Goal: Task Accomplishment & Management: Complete application form

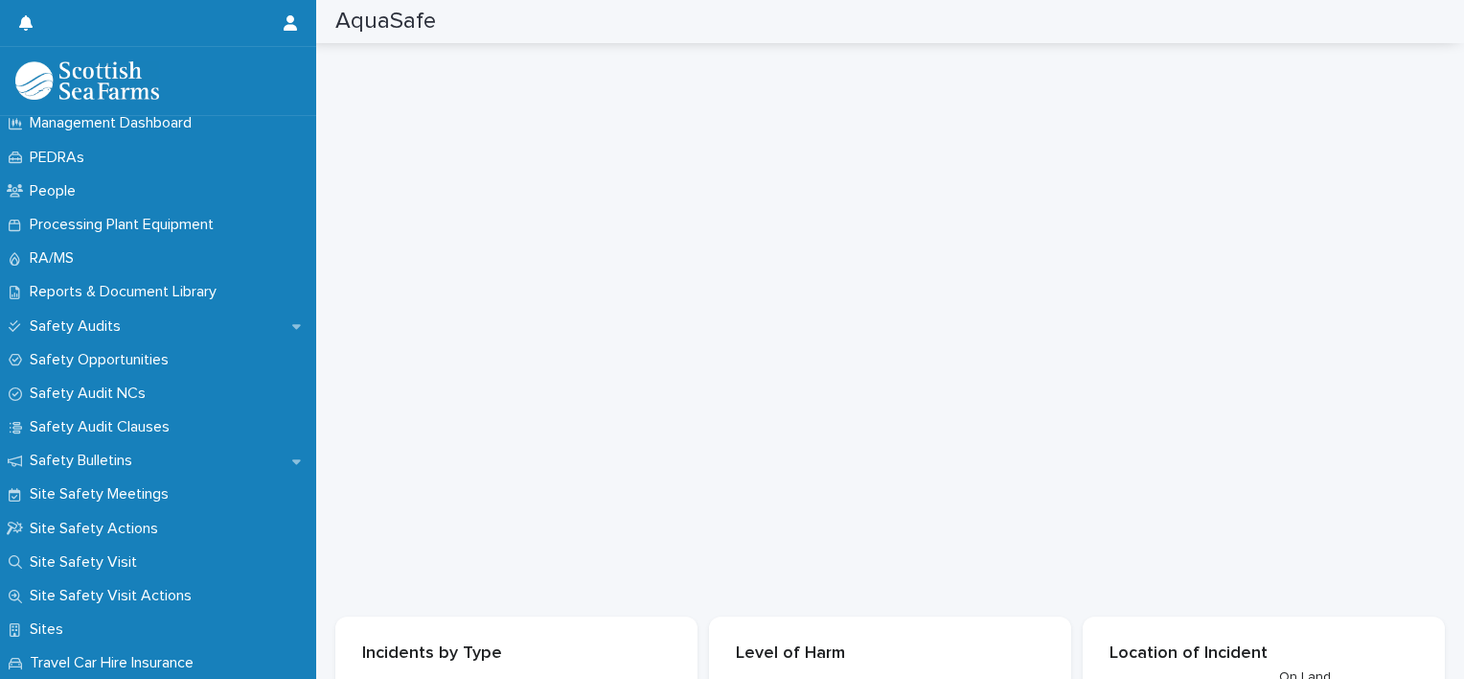
scroll to position [880, 0]
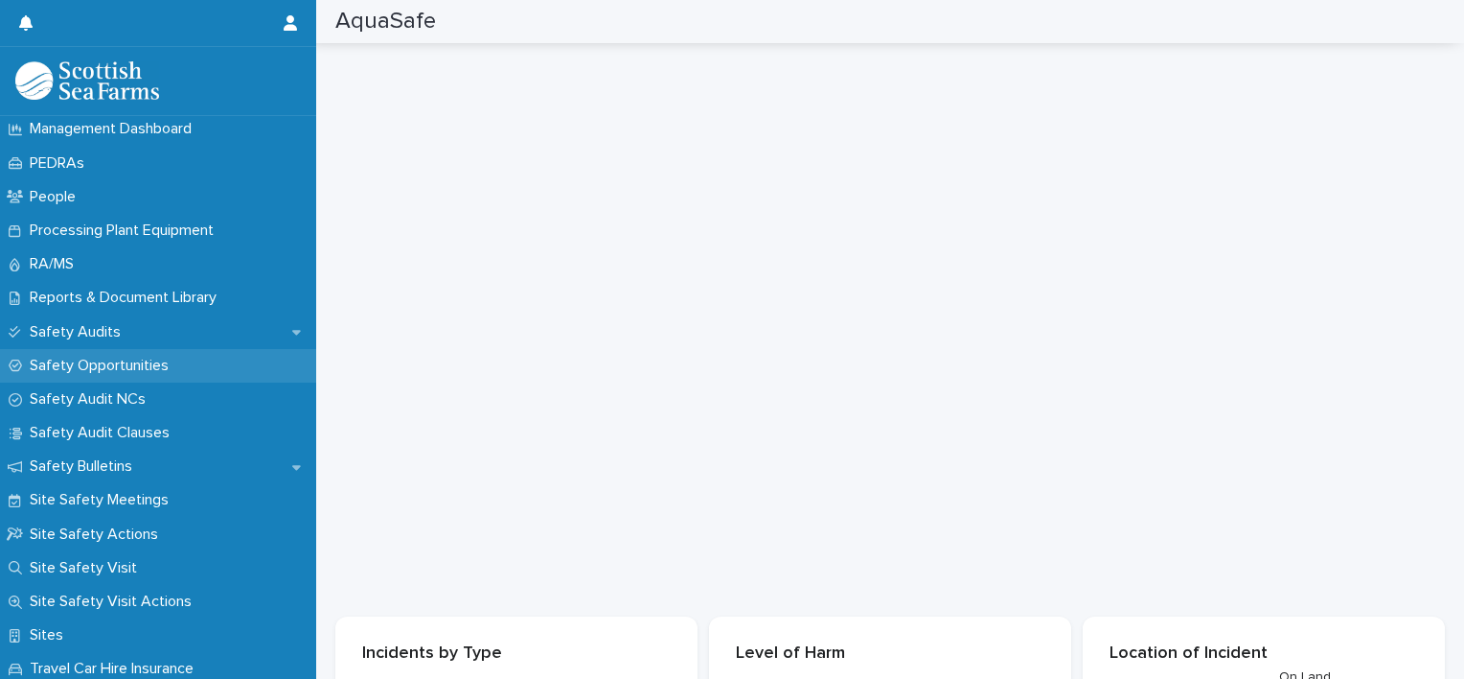
click at [132, 365] on p "Safety Opportunities" at bounding box center [103, 366] width 162 height 18
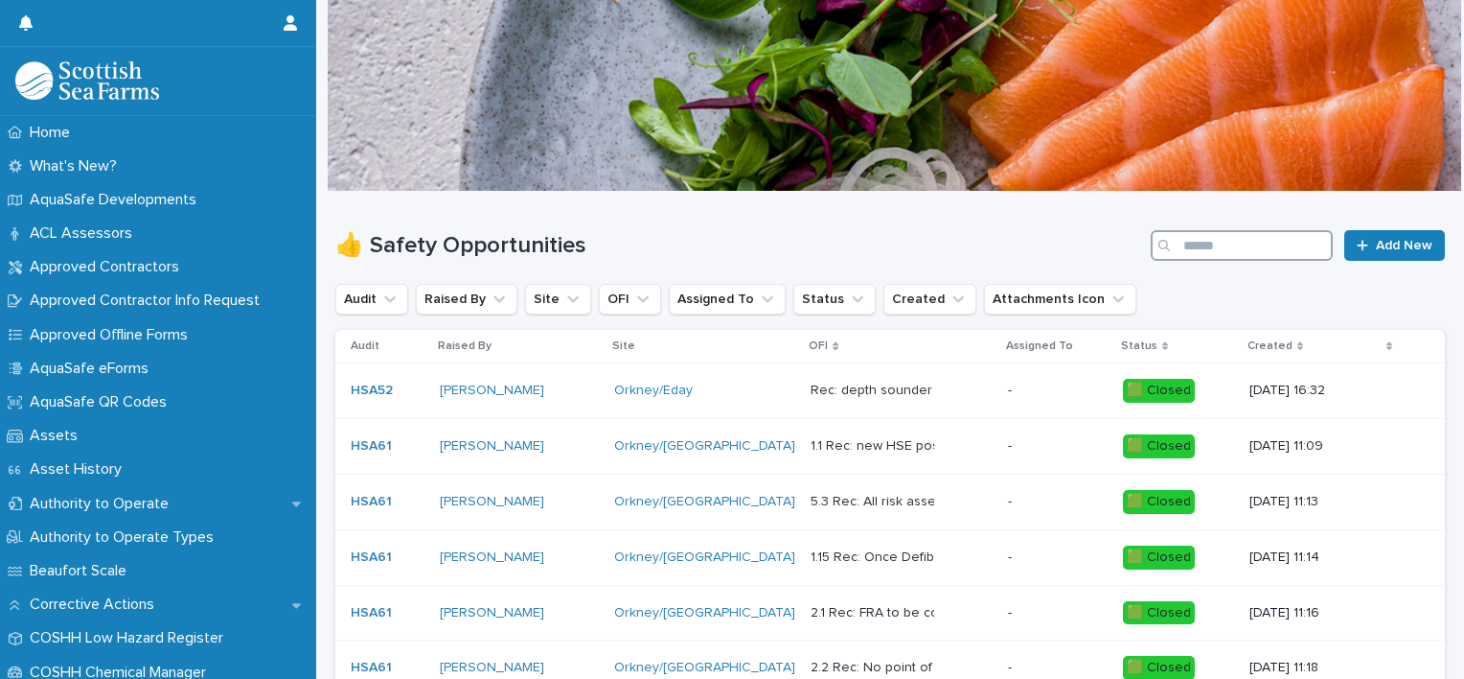
click at [1173, 242] on input "Search" at bounding box center [1242, 245] width 182 height 31
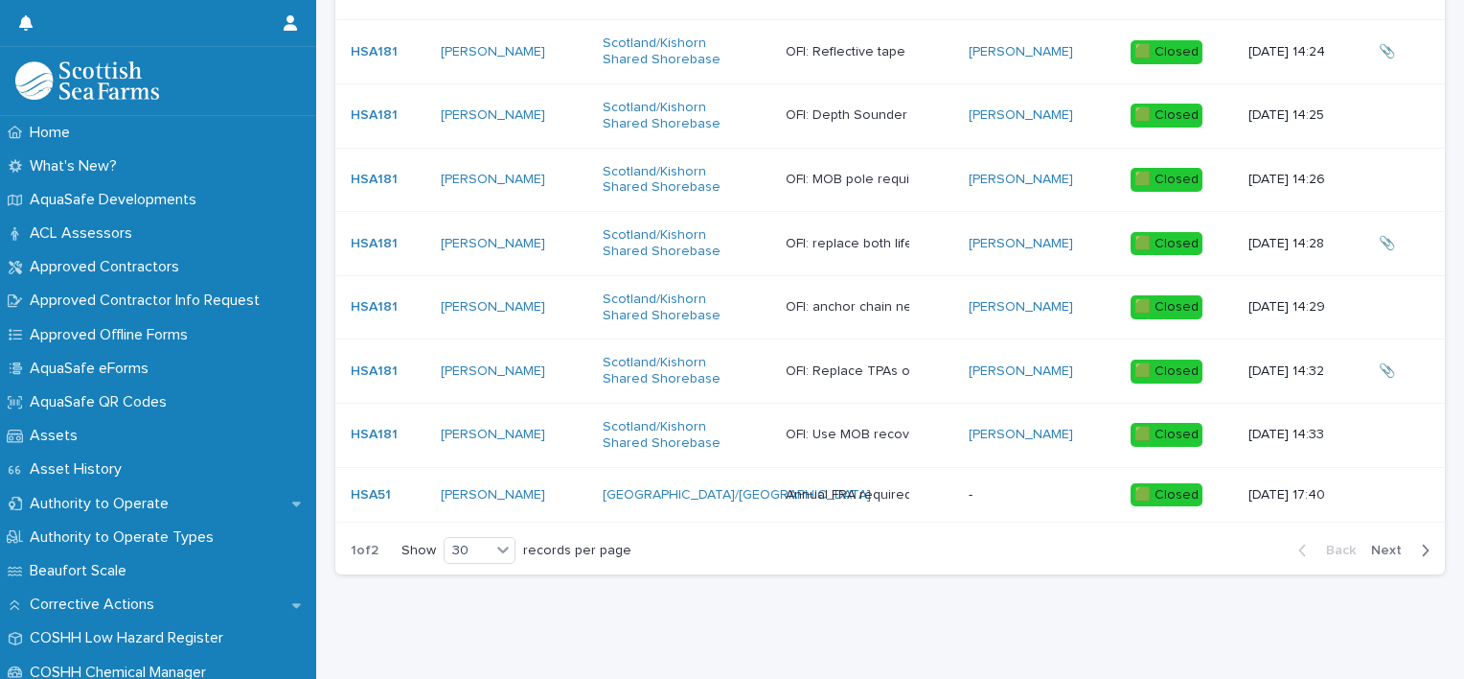
scroll to position [1771, 0]
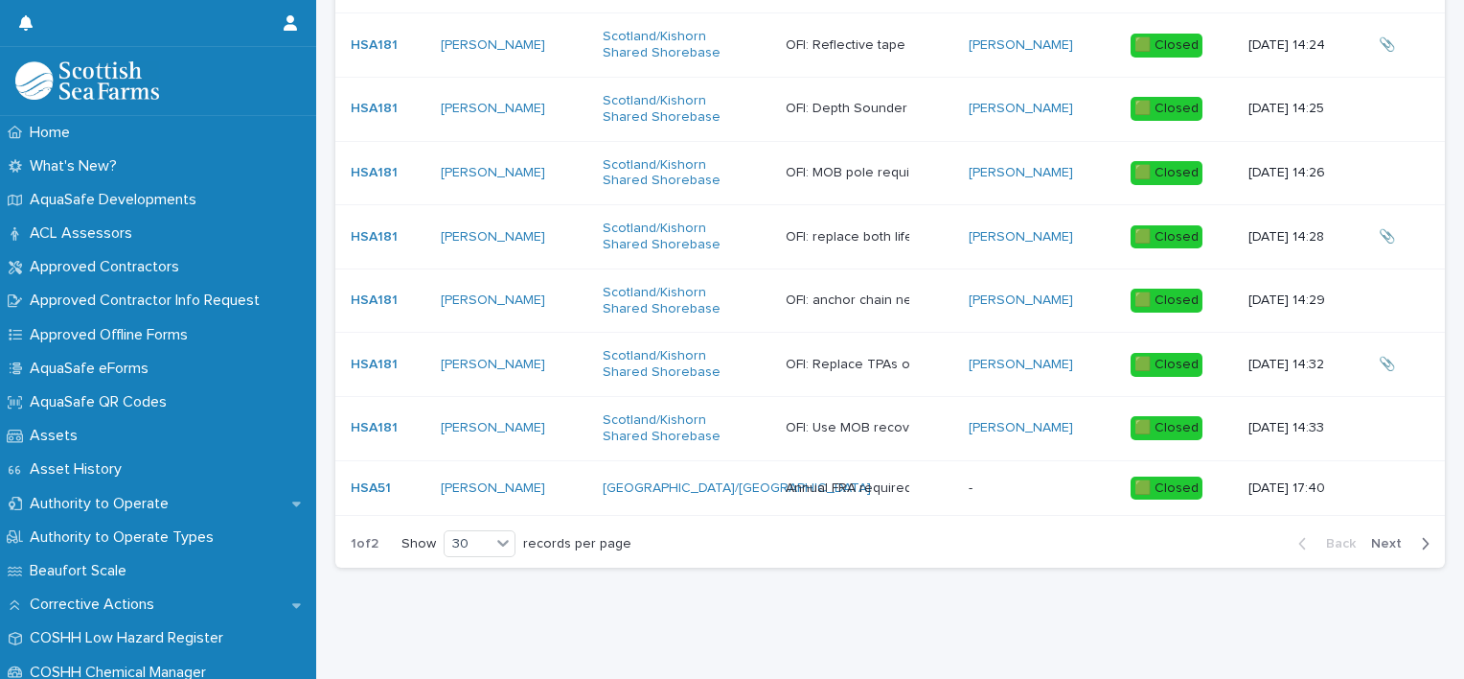
type input "*******"
click at [1386, 537] on span "Next" at bounding box center [1392, 543] width 42 height 13
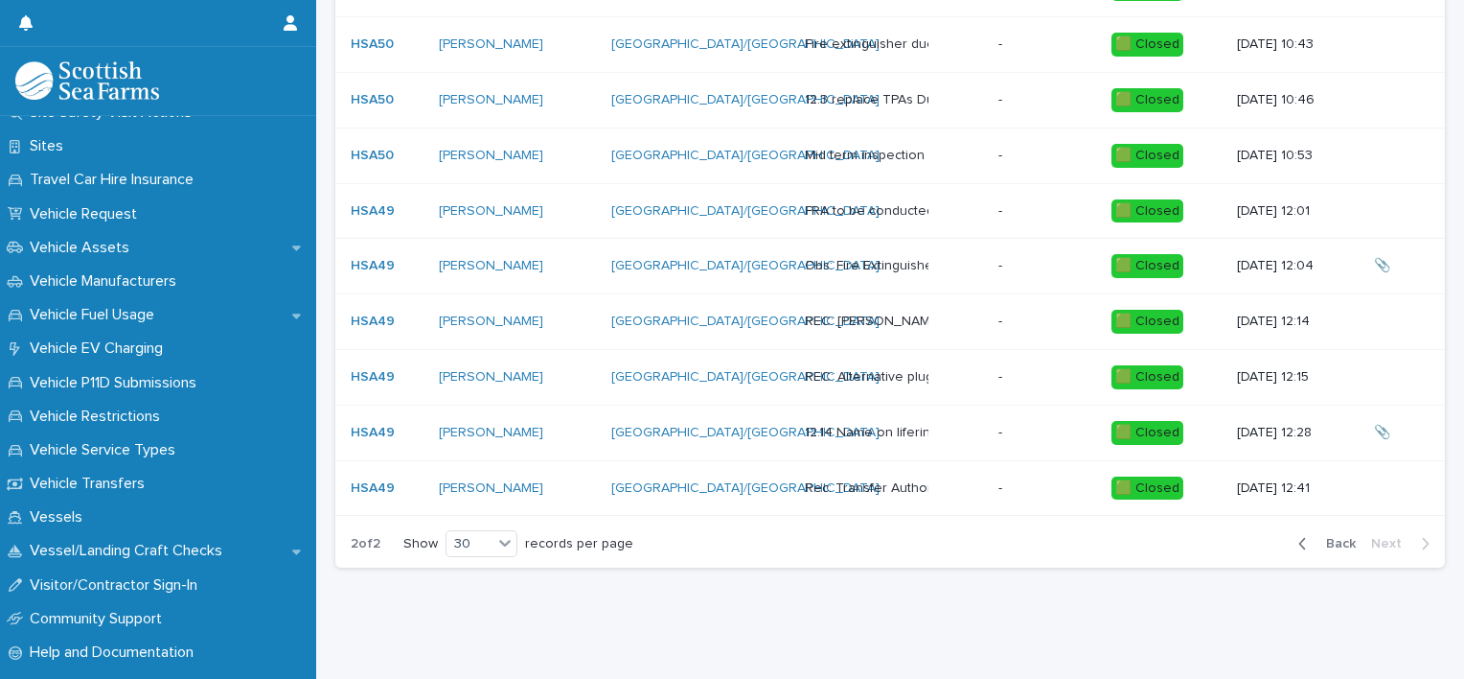
scroll to position [1384, 0]
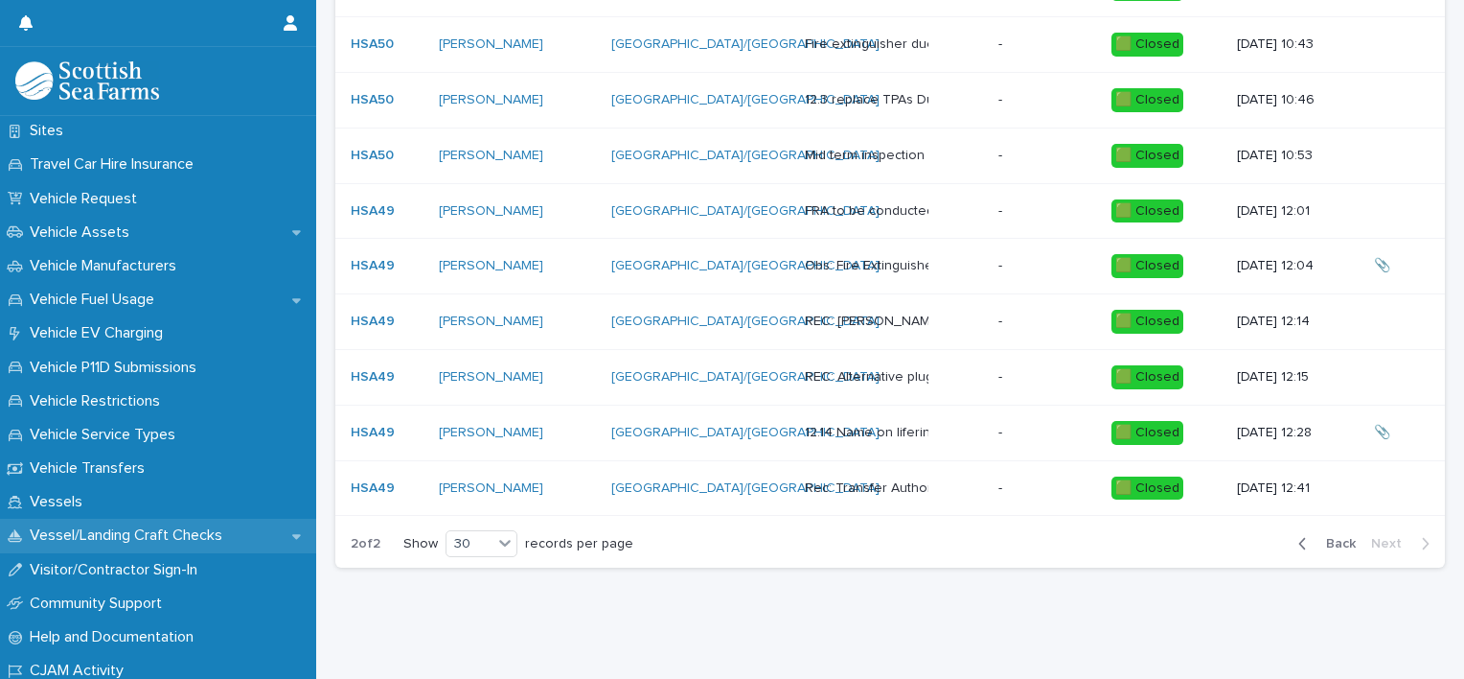
click at [201, 533] on p "Vessel/Landing Craft Checks" at bounding box center [130, 535] width 216 height 18
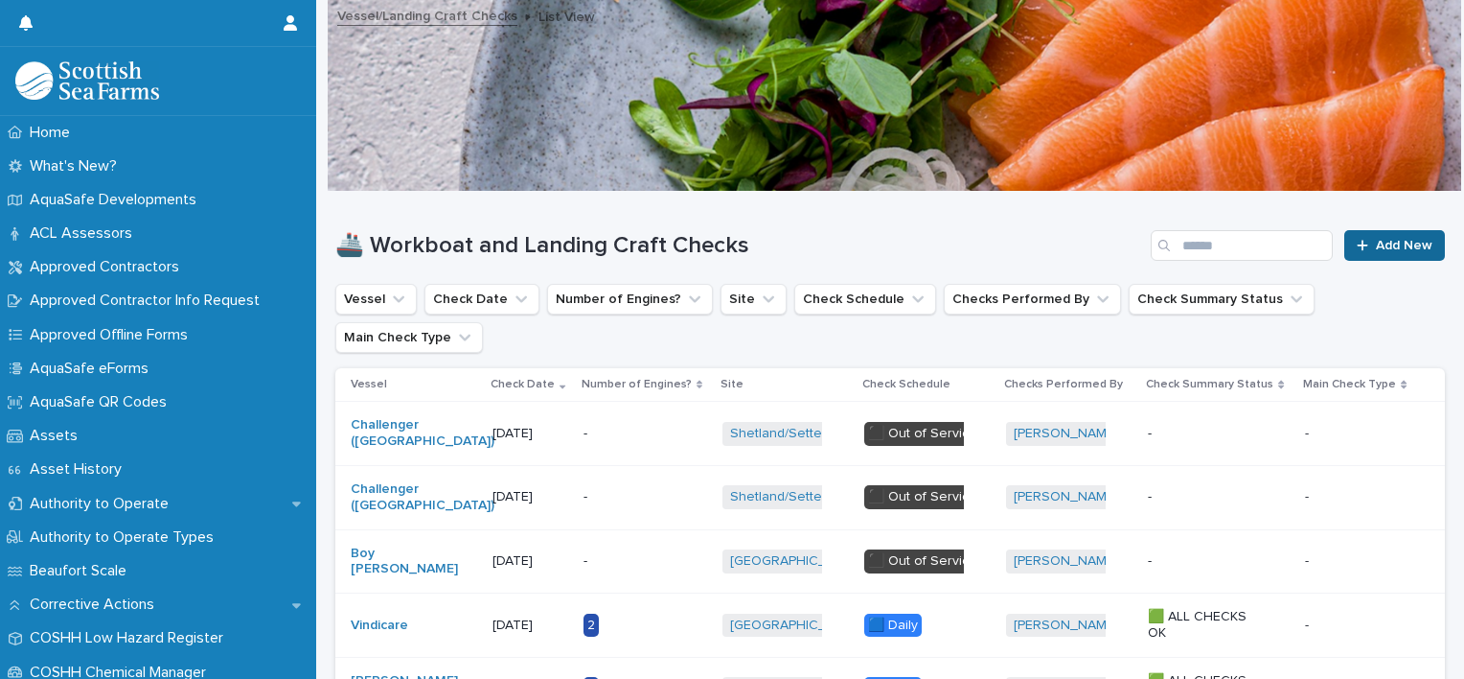
click at [1390, 245] on span "Add New" at bounding box center [1404, 245] width 57 height 13
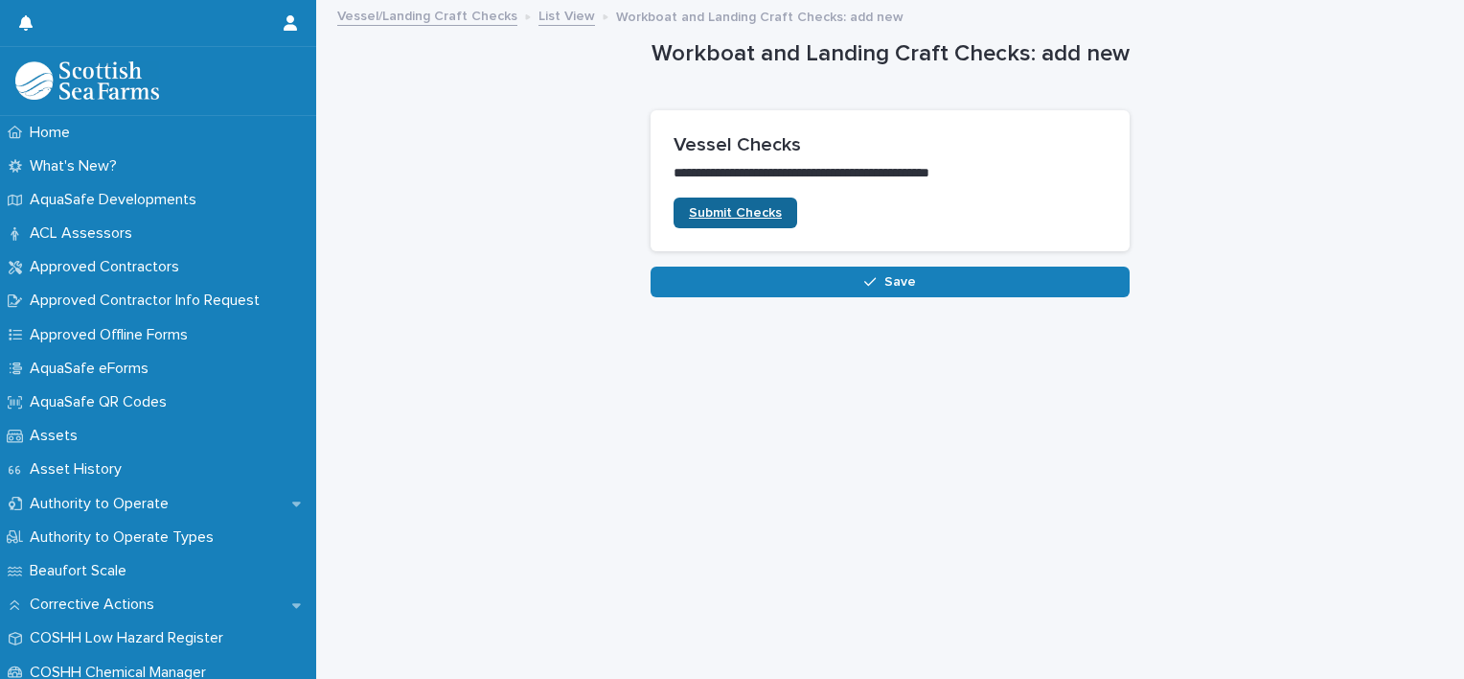
click at [743, 211] on span "Submit Checks" at bounding box center [735, 212] width 93 height 13
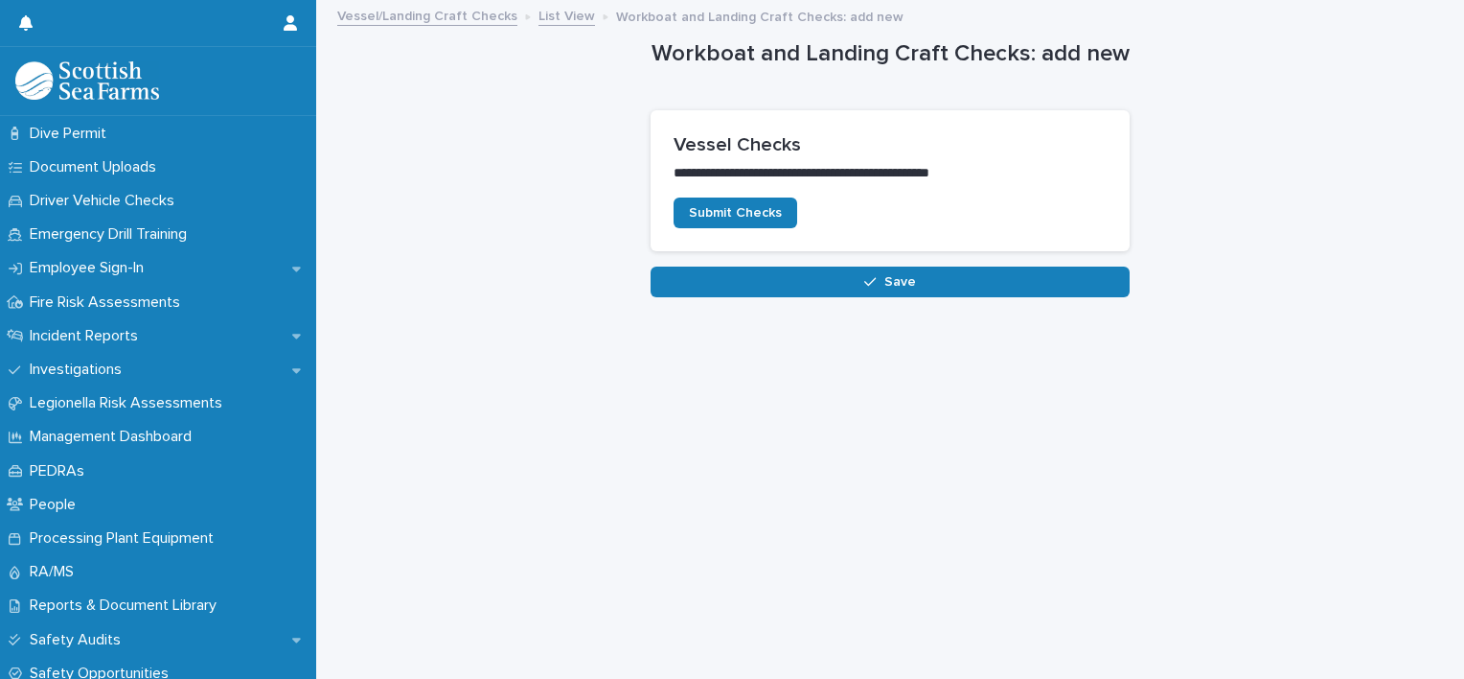
scroll to position [575, 0]
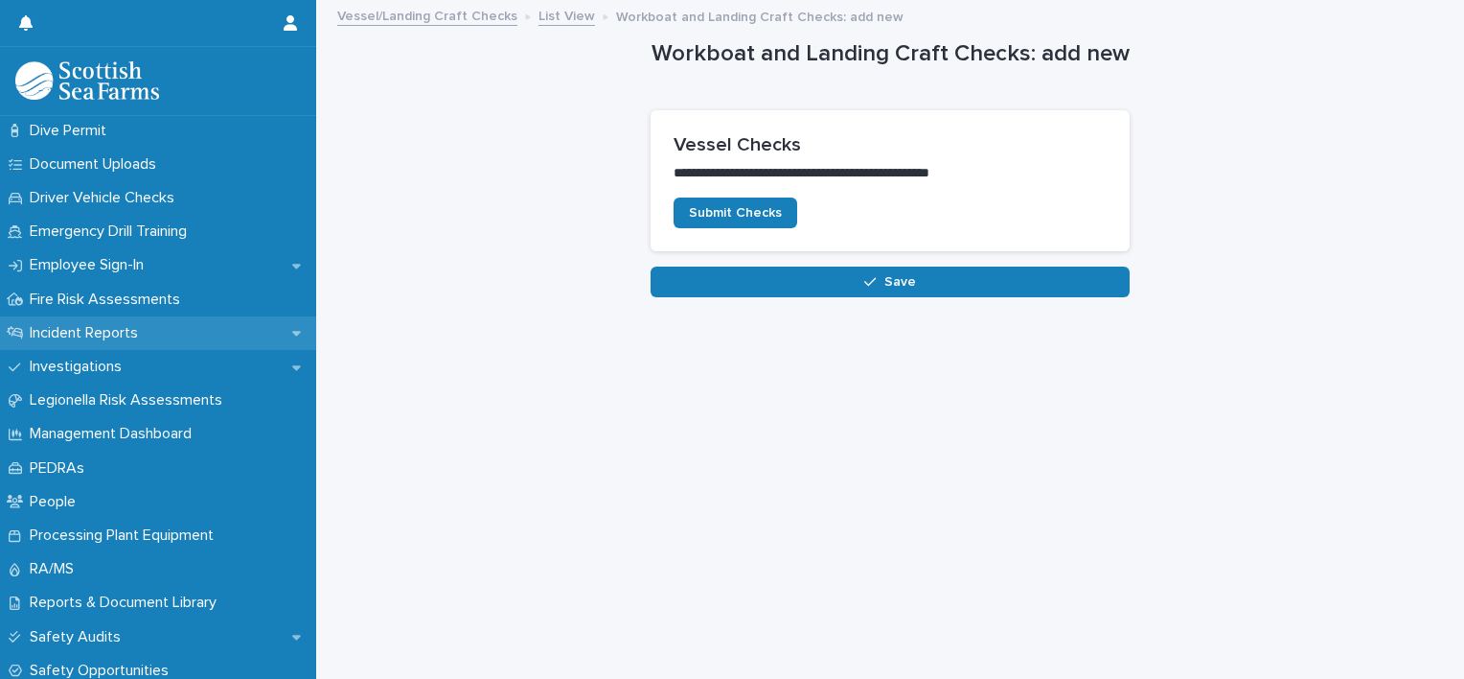
click at [292, 332] on icon at bounding box center [296, 334] width 9 height 5
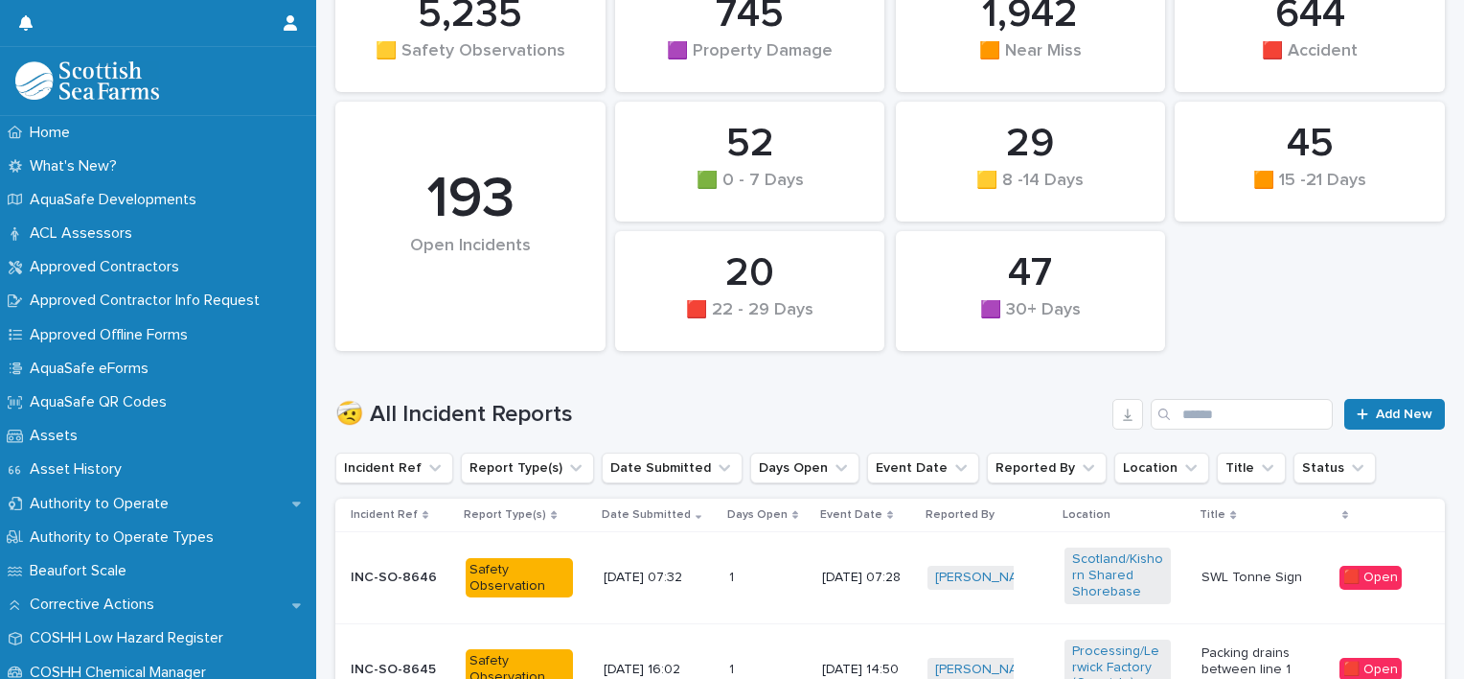
scroll to position [265, 0]
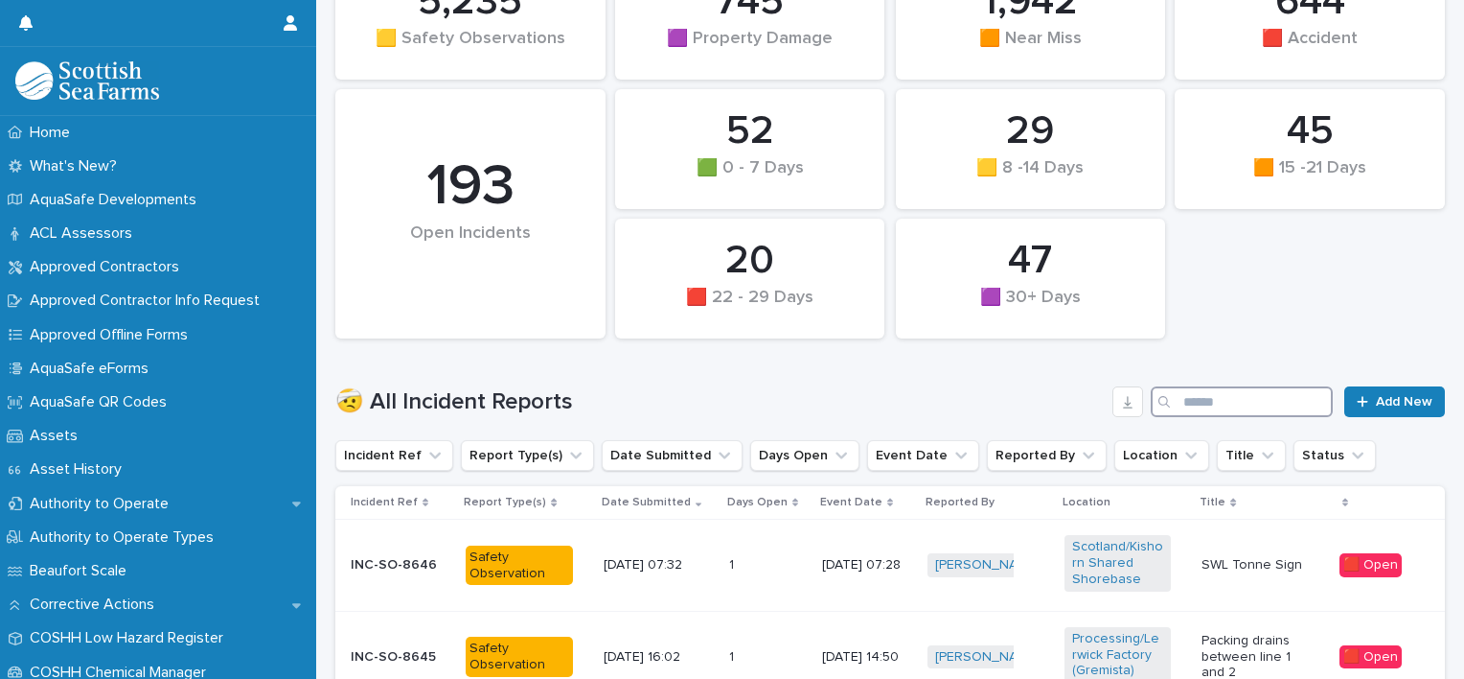
click at [1177, 399] on input "Search" at bounding box center [1242, 401] width 182 height 31
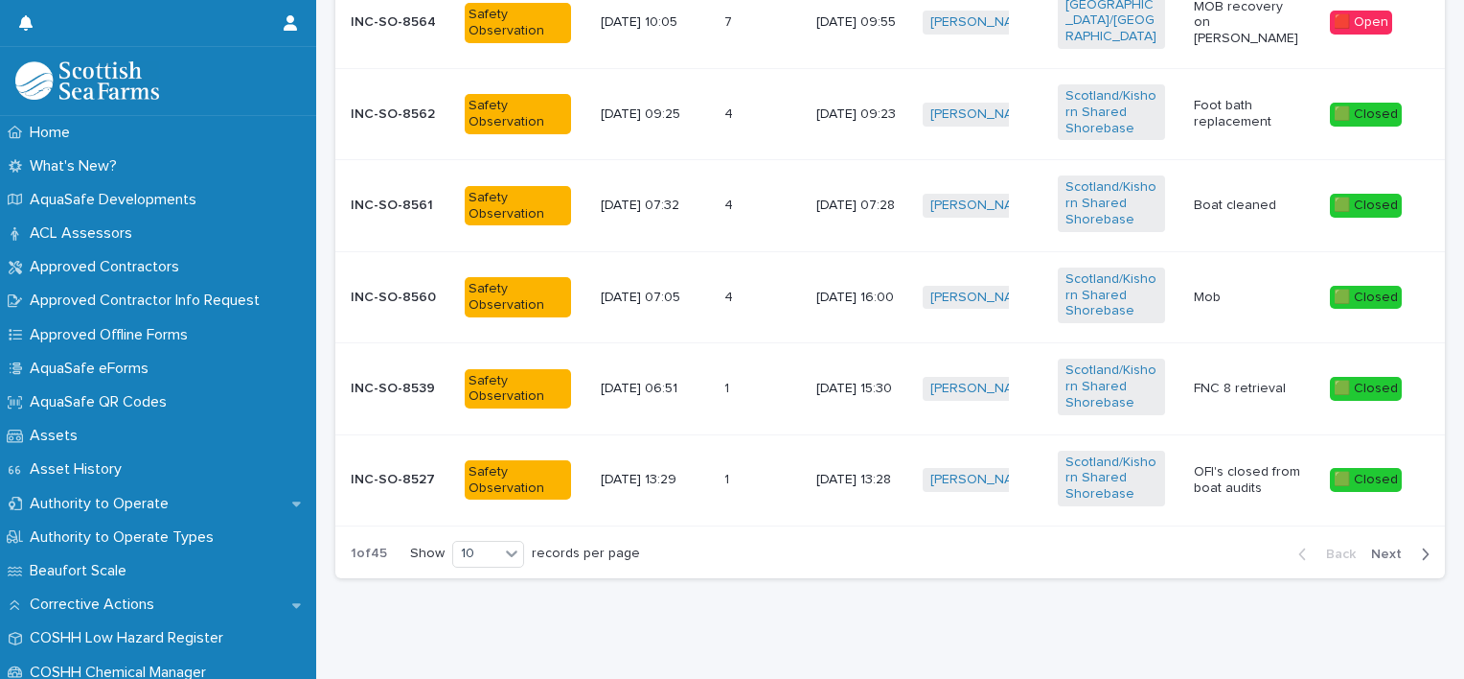
scroll to position [1185, 0]
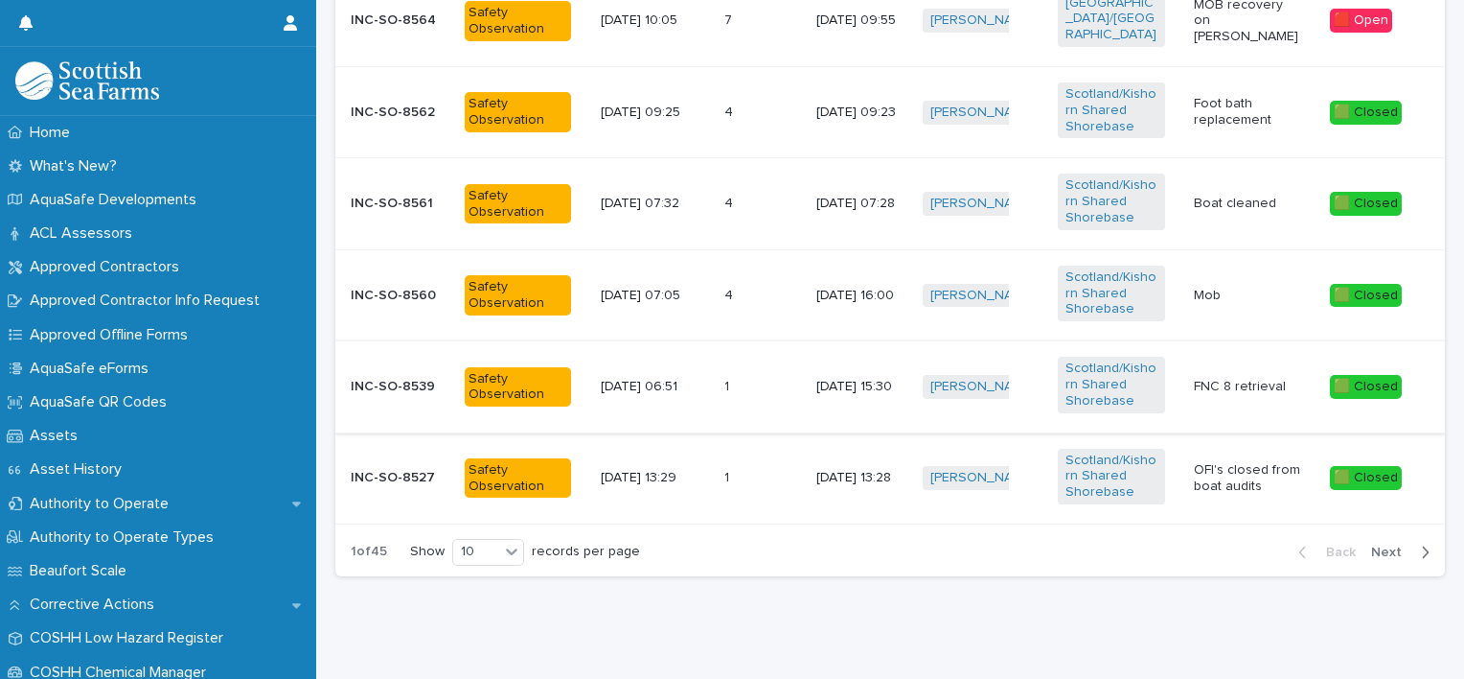
type input "****"
click at [1228, 379] on p "FNC 8 retrieval" at bounding box center [1247, 387] width 106 height 16
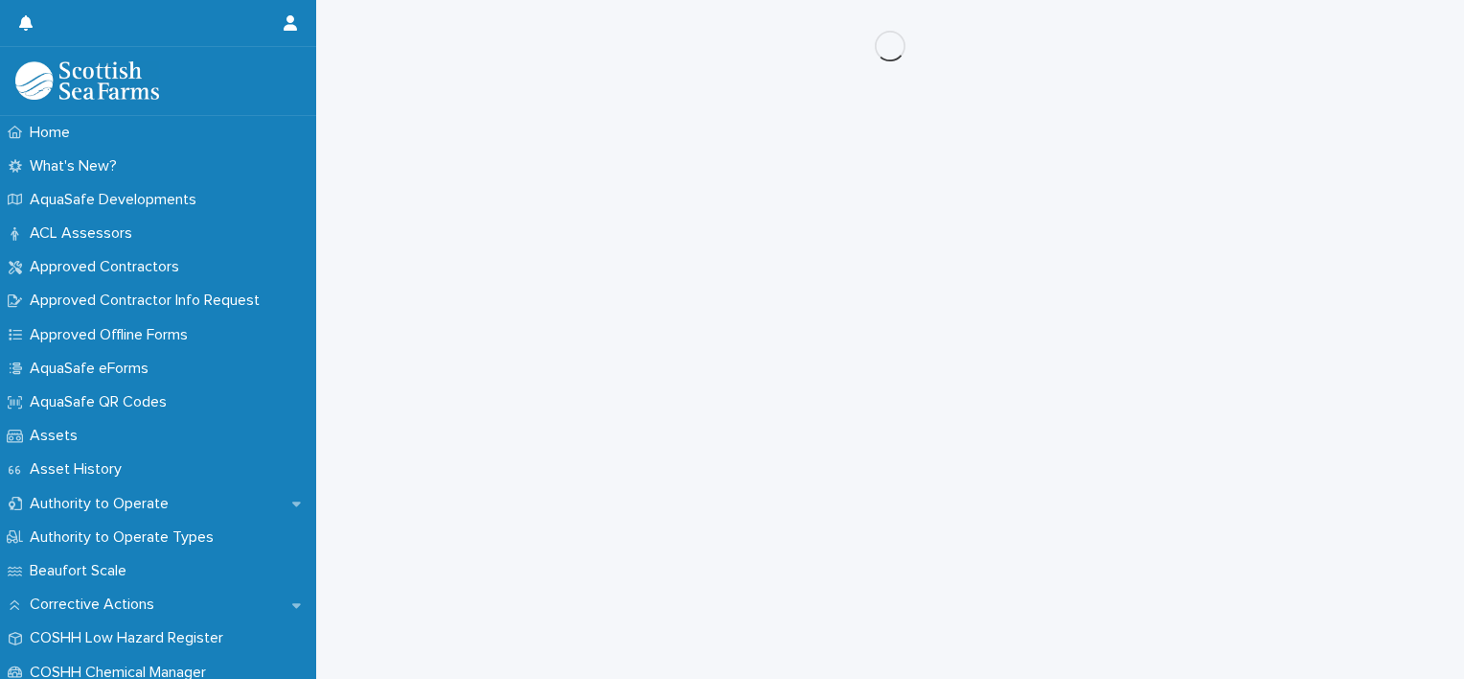
click at [1228, 367] on div "Loading... Saving… Loading... Saving…" at bounding box center [890, 315] width 1129 height 631
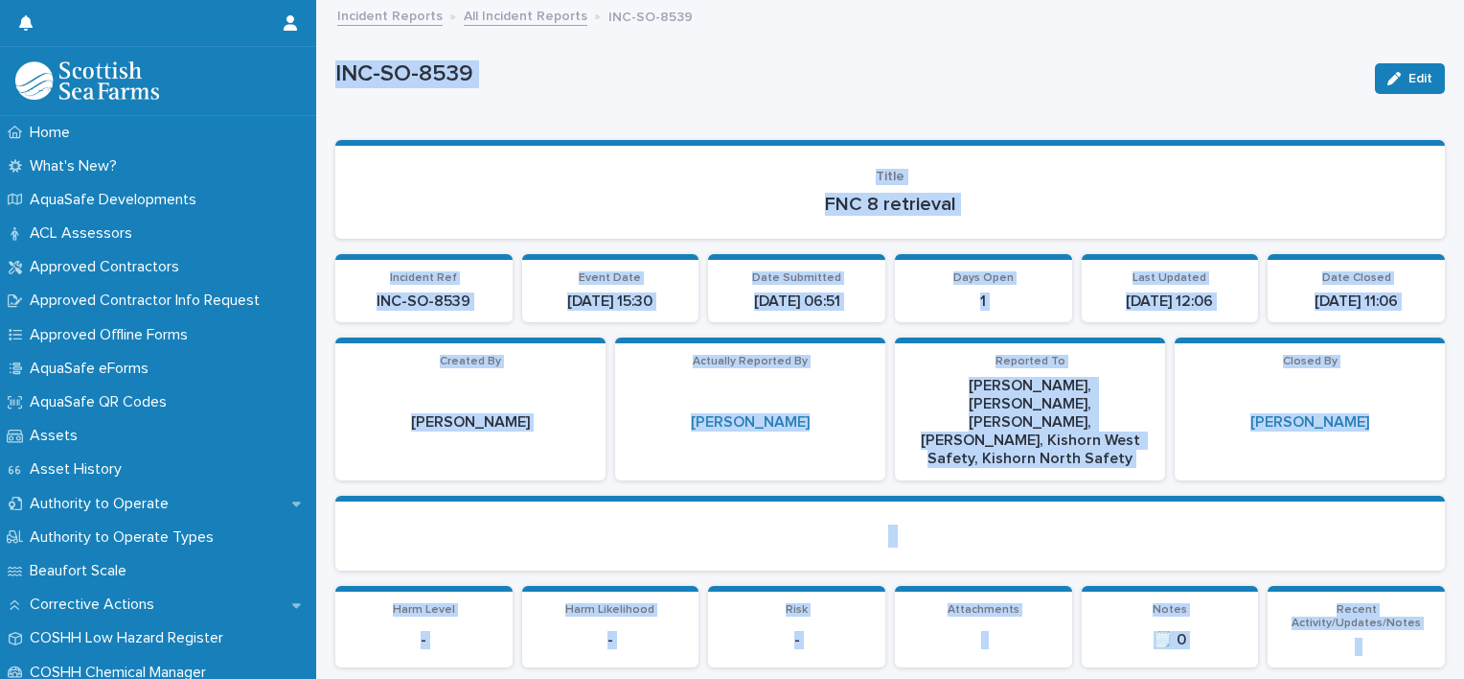
drag, startPoint x: 1228, startPoint y: 367, endPoint x: 1178, endPoint y: 174, distance: 199.0
click at [1178, 174] on p "Title" at bounding box center [890, 177] width 1064 height 16
click at [1292, 206] on p "FNC 8 retrieval" at bounding box center [890, 204] width 1064 height 23
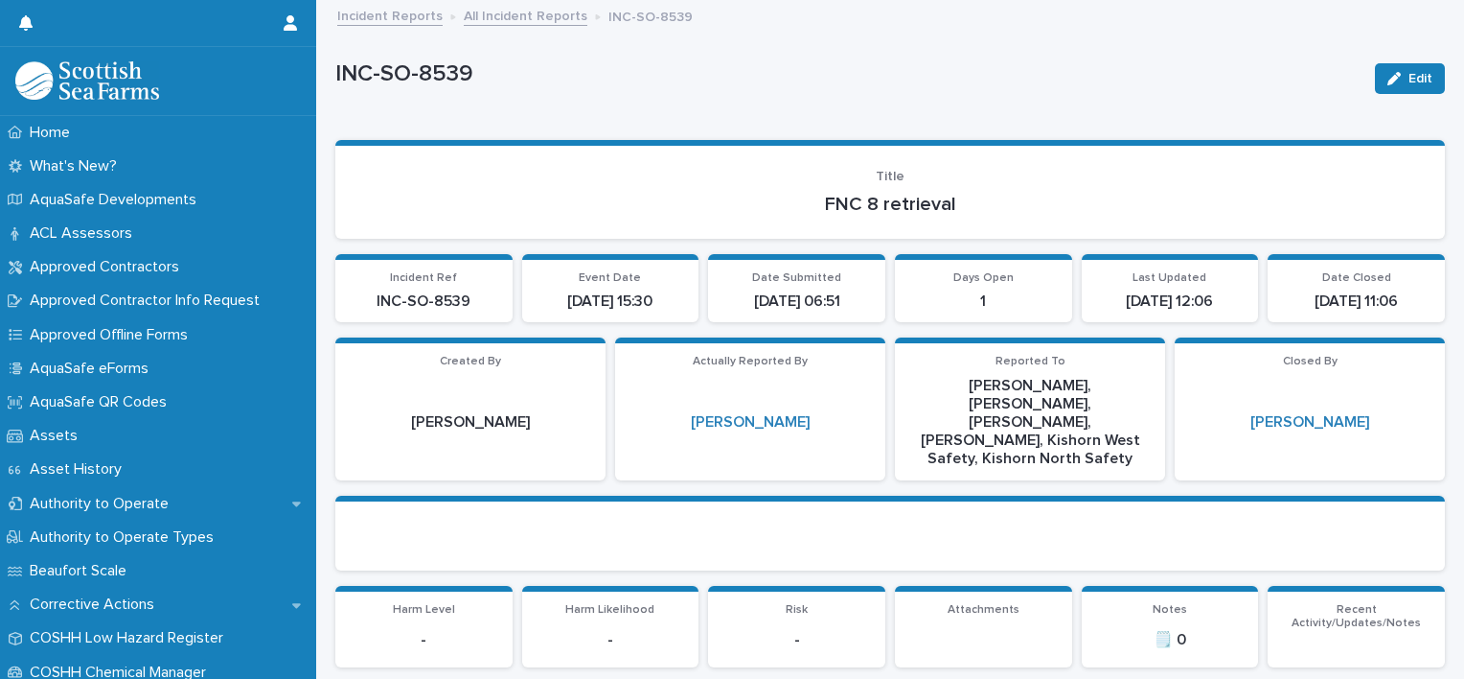
click at [1188, 55] on div "INC-SO-8539 Edit" at bounding box center [890, 78] width 1110 height 77
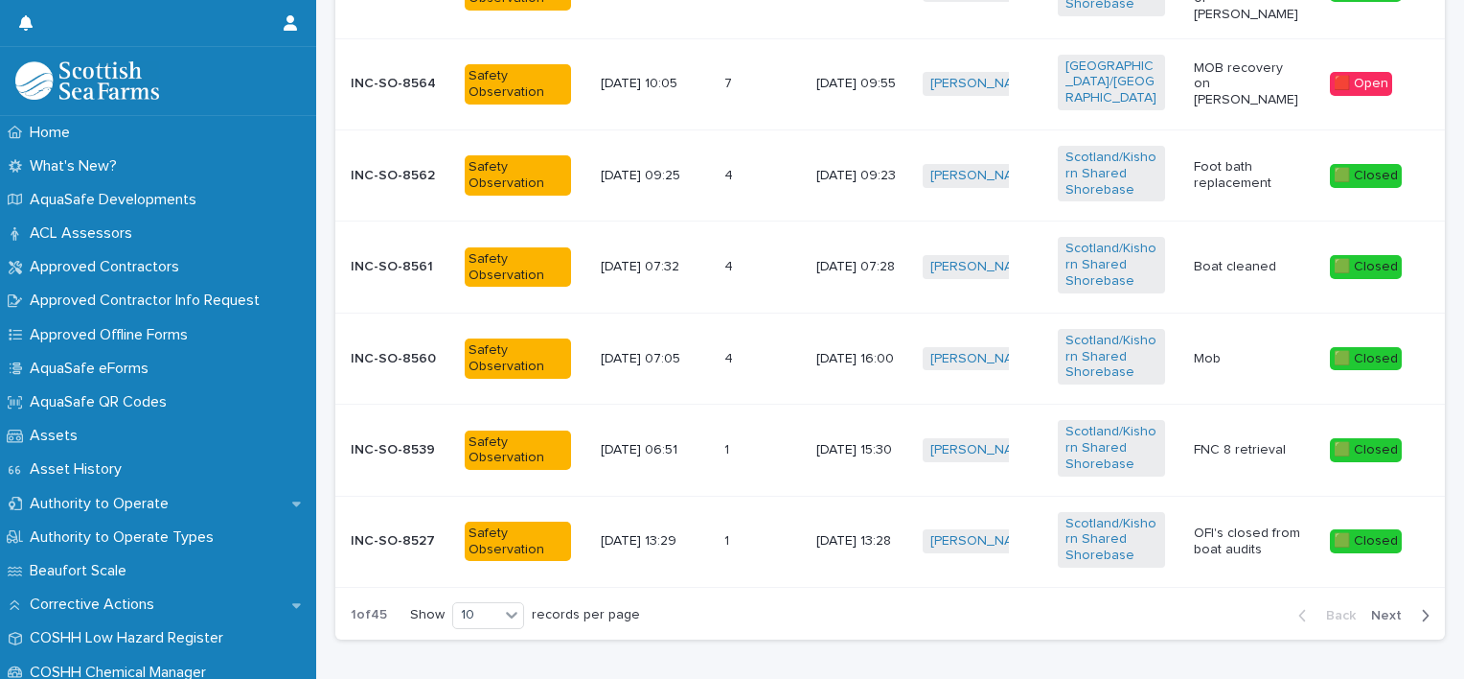
scroll to position [1185, 0]
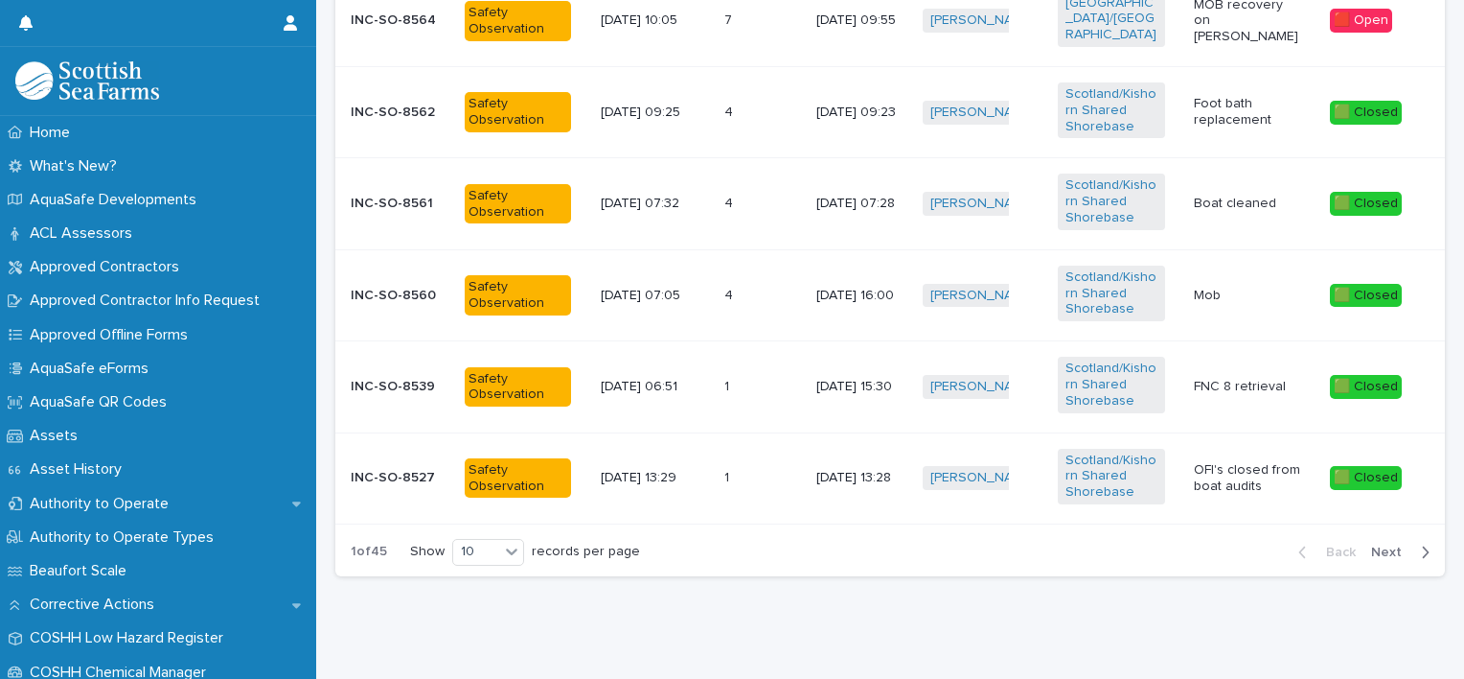
click at [1373, 545] on span "Next" at bounding box center [1392, 551] width 42 height 13
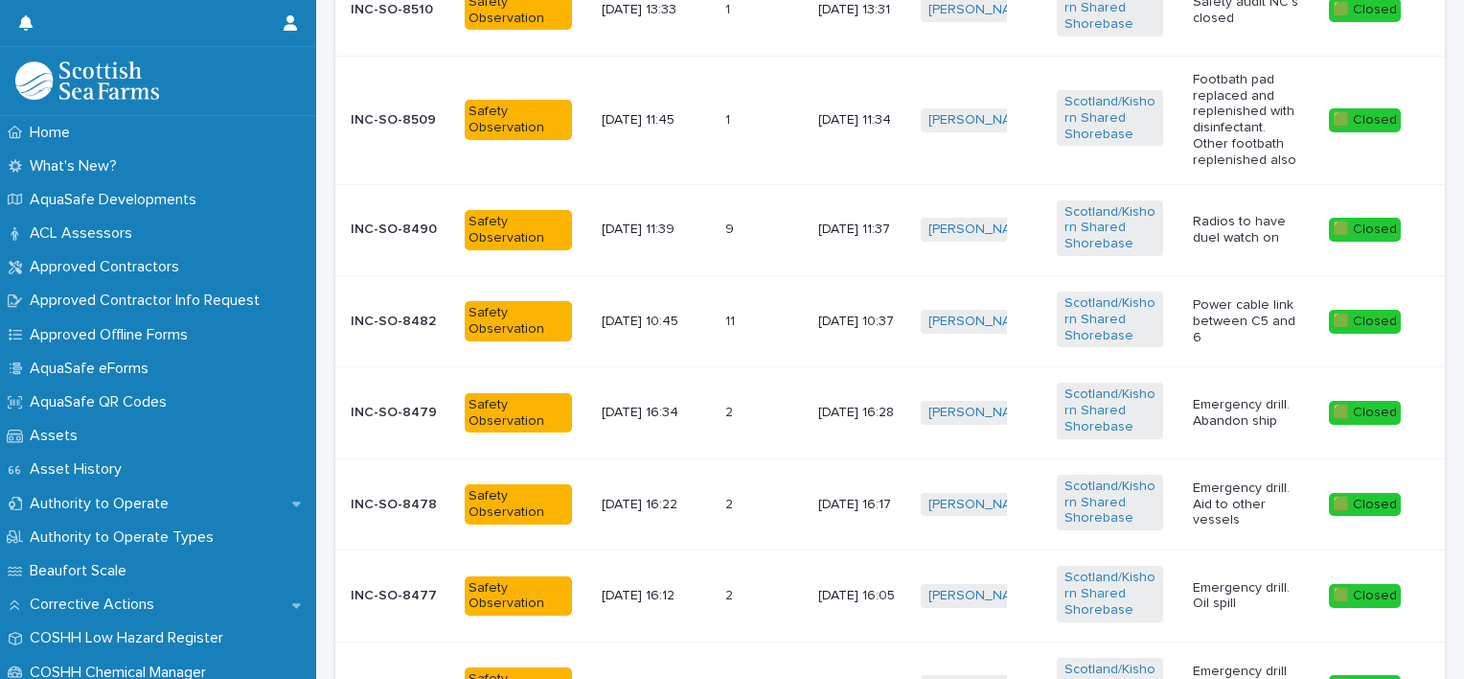
scroll to position [823, 0]
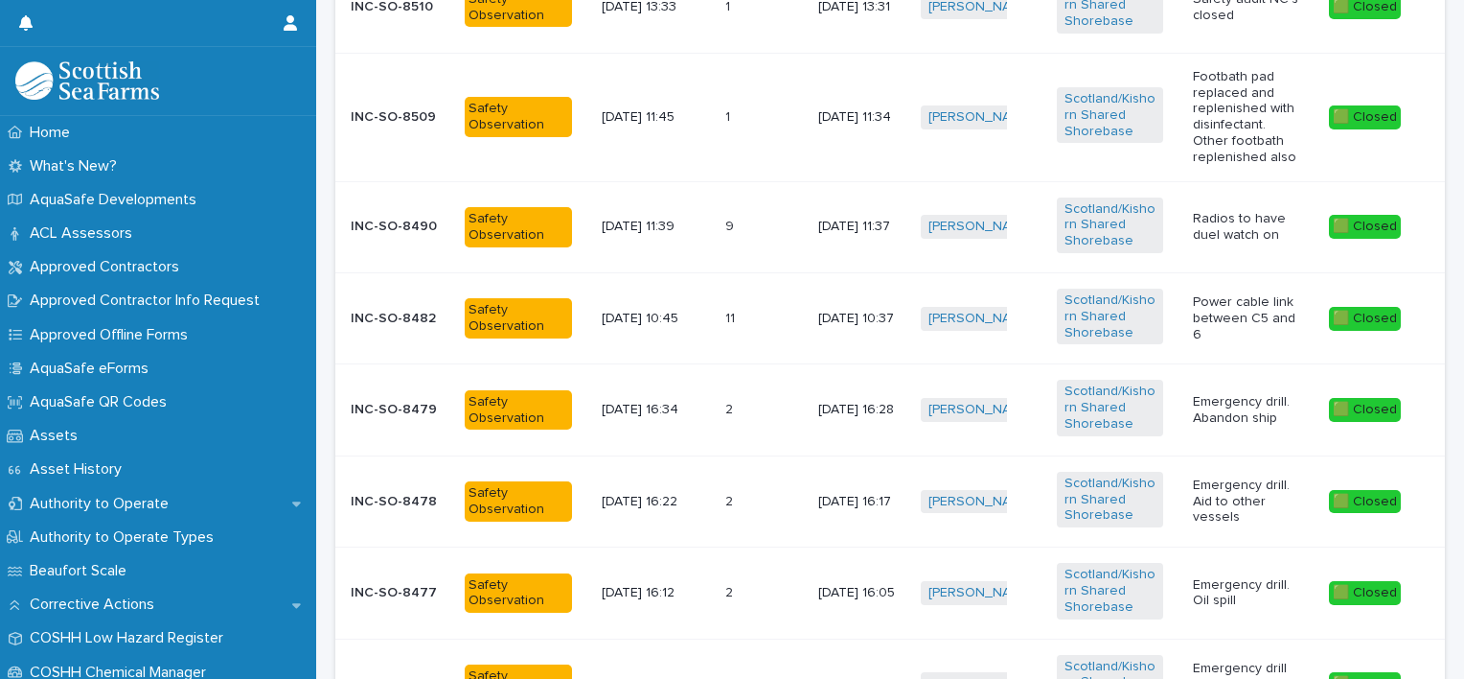
click at [1216, 222] on p "Radios to have duel watch on" at bounding box center [1246, 227] width 106 height 33
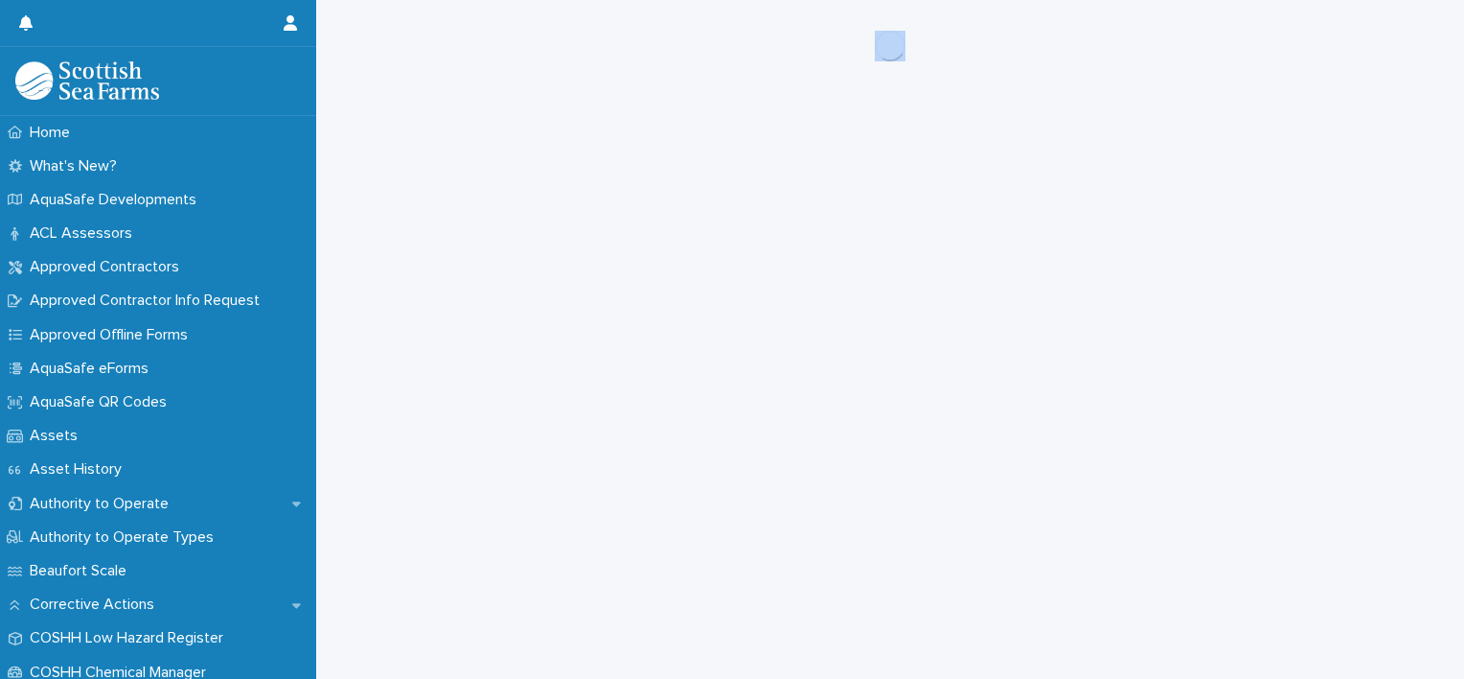
click at [1216, 222] on div "Loading... Saving… Loading... Saving…" at bounding box center [890, 315] width 1129 height 631
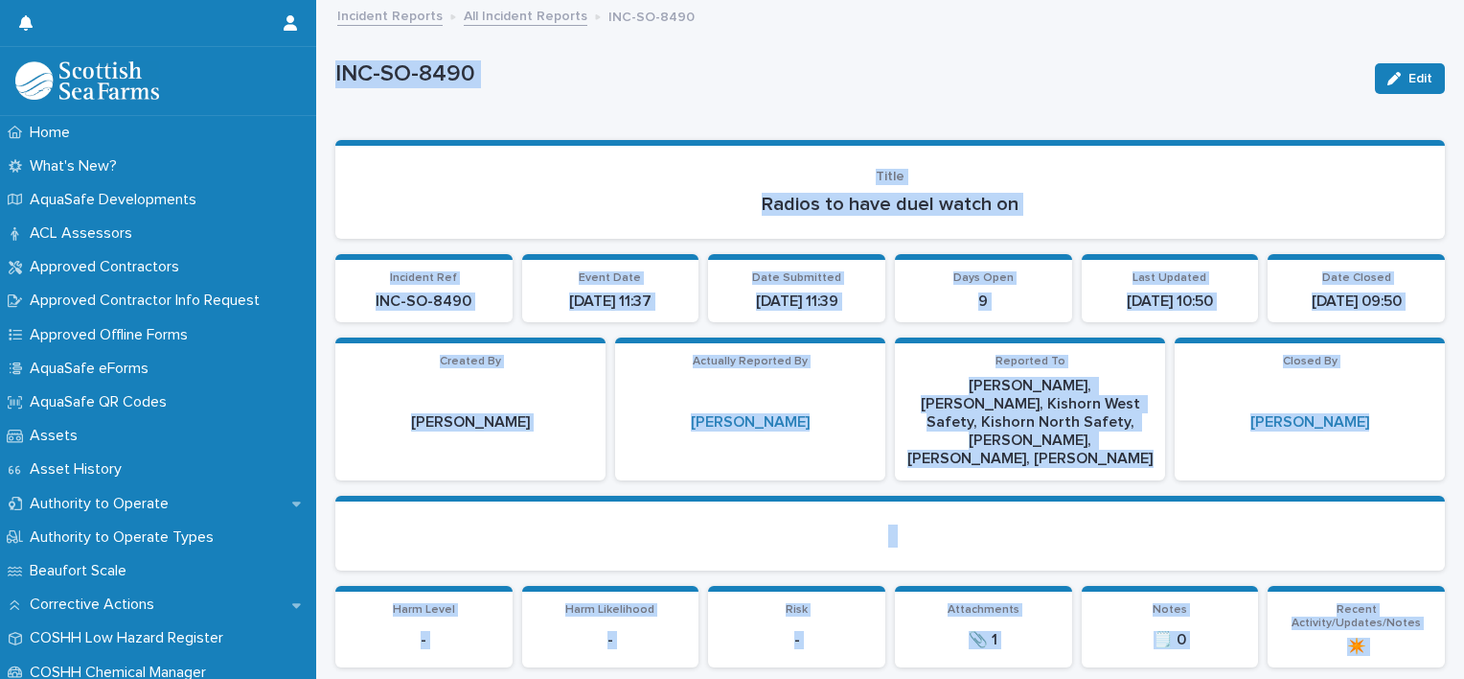
drag, startPoint x: 1216, startPoint y: 222, endPoint x: 1155, endPoint y: 178, distance: 75.5
click at [1155, 178] on p "Title" at bounding box center [890, 177] width 1064 height 16
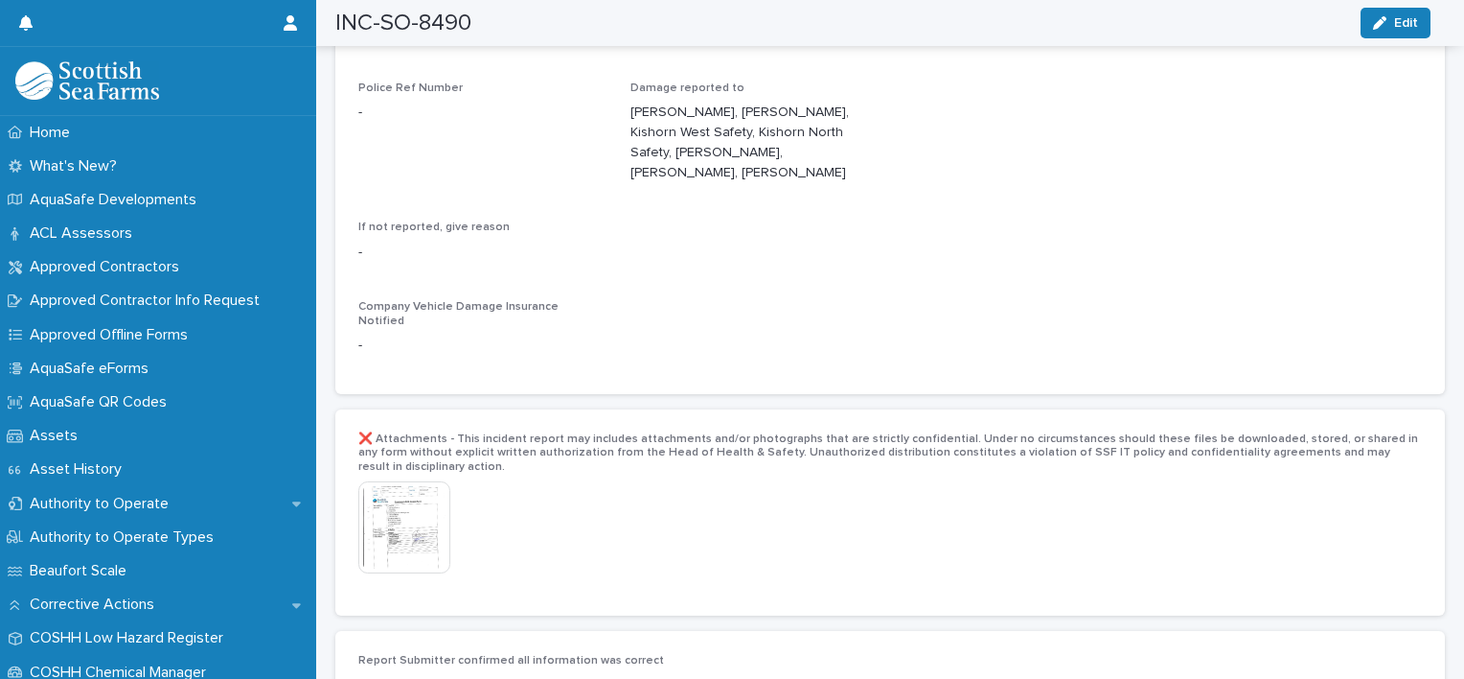
scroll to position [3744, 0]
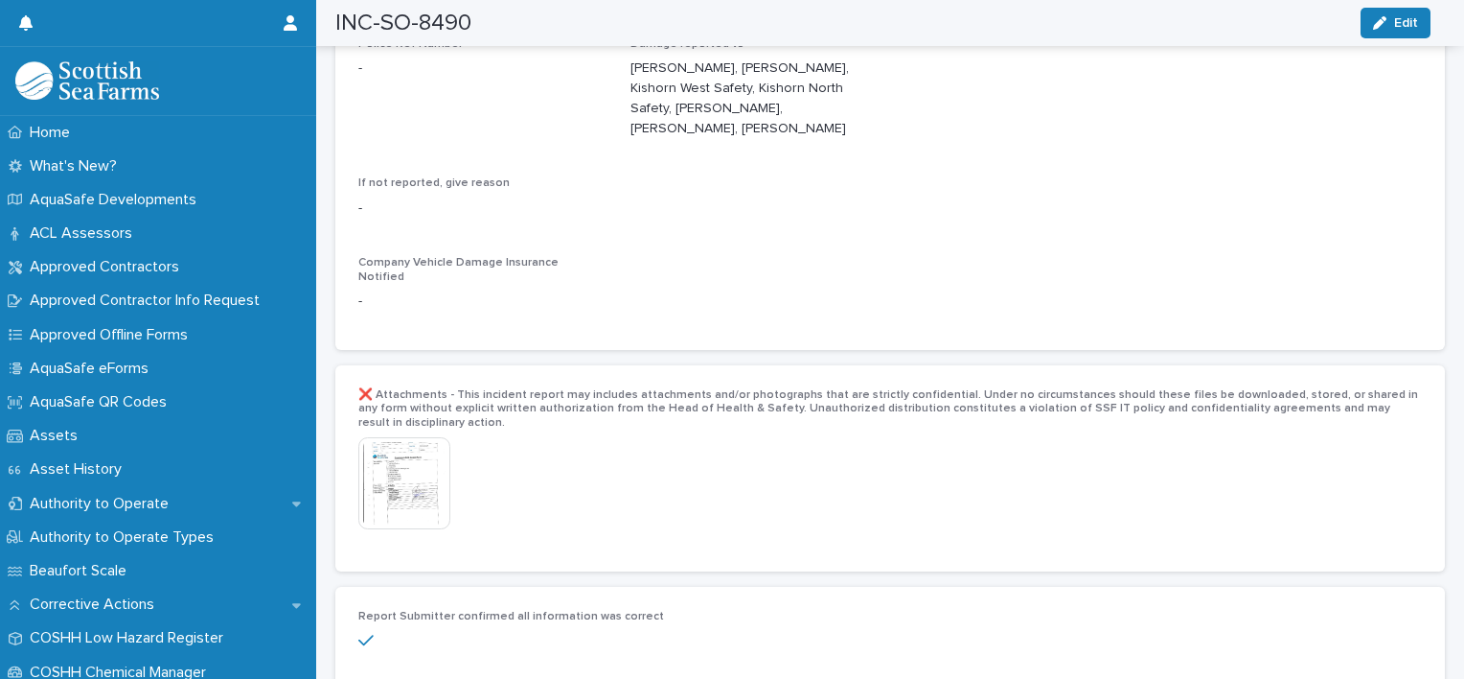
click at [397, 437] on img at bounding box center [404, 483] width 92 height 92
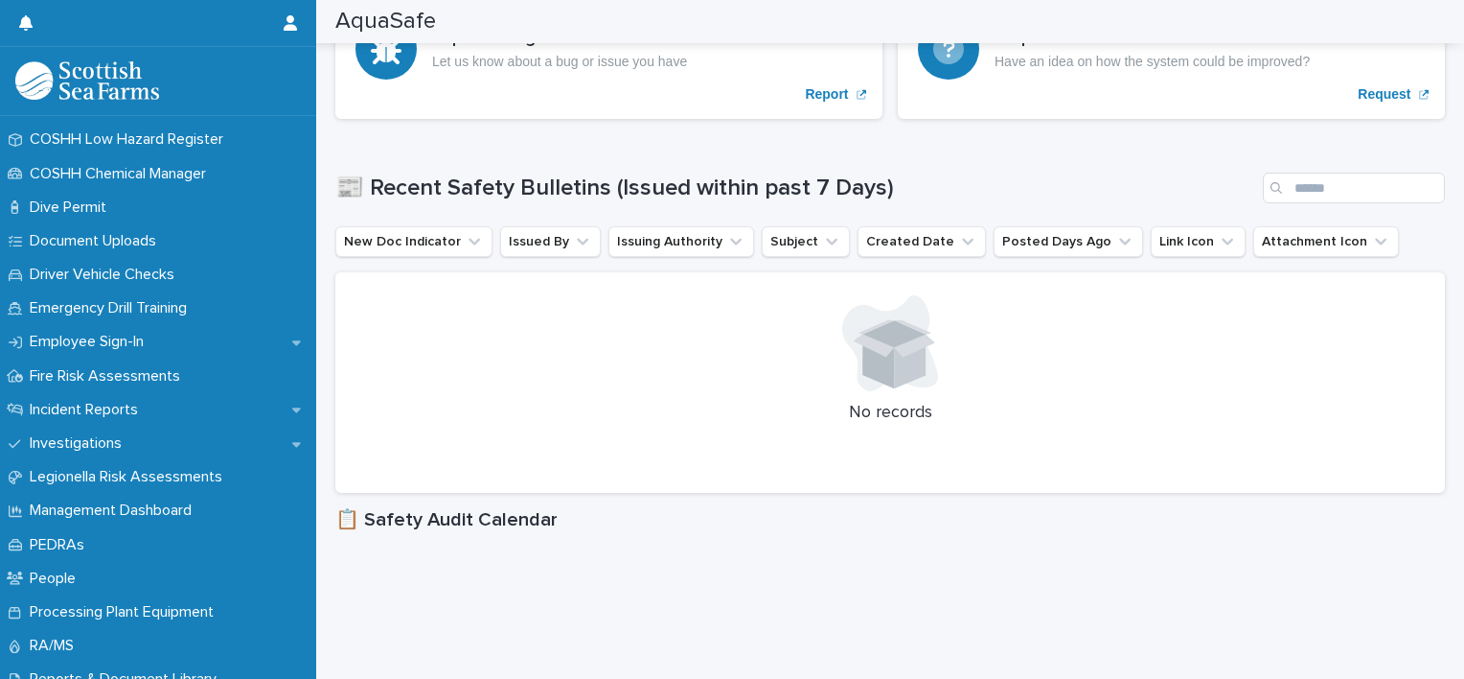
scroll to position [507, 0]
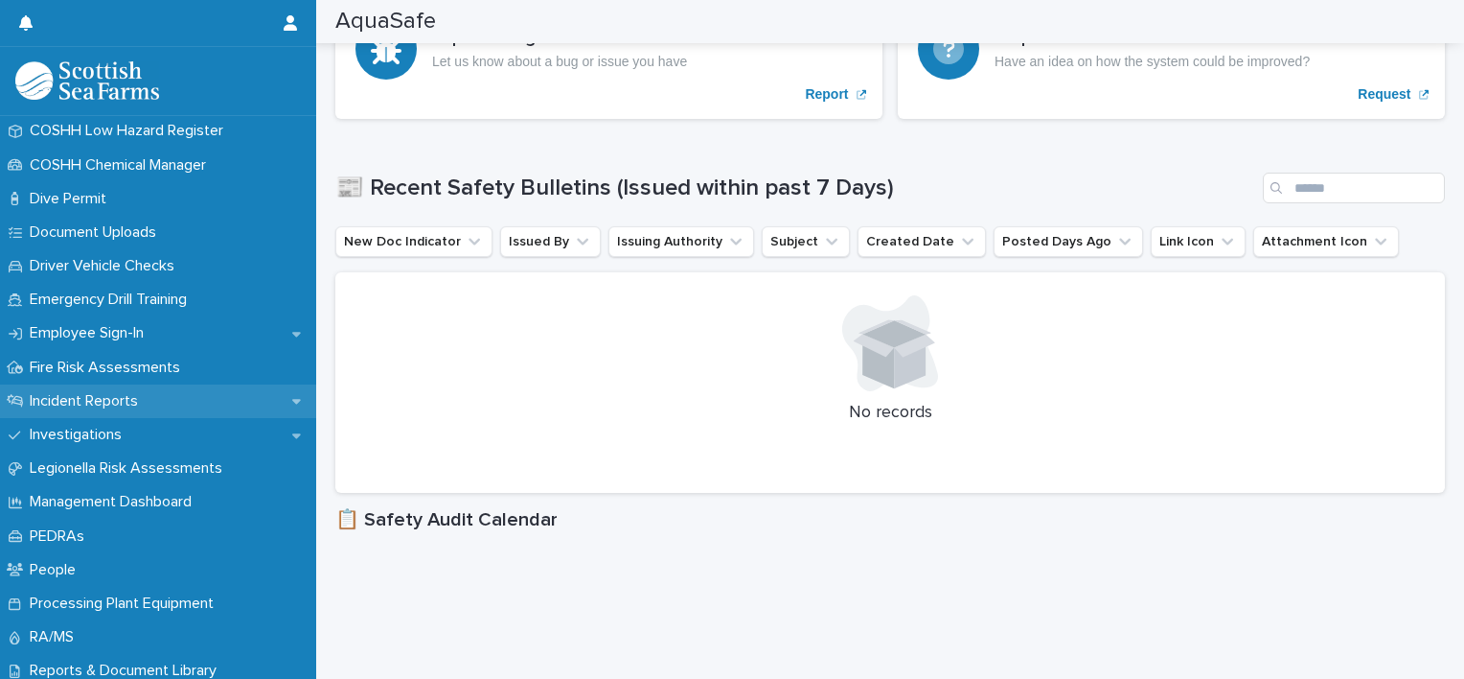
click at [256, 402] on div "Incident Reports" at bounding box center [158, 401] width 316 height 34
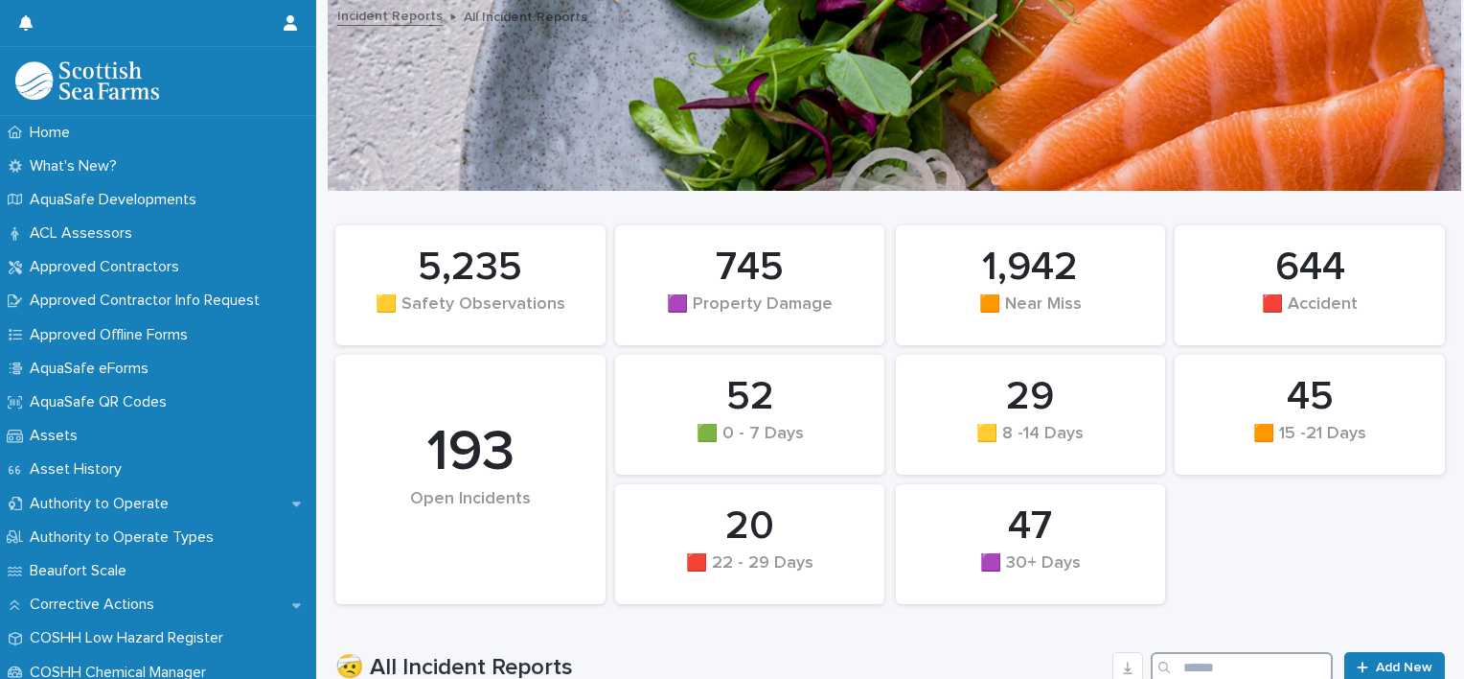
click at [1168, 663] on input "Search" at bounding box center [1242, 667] width 182 height 31
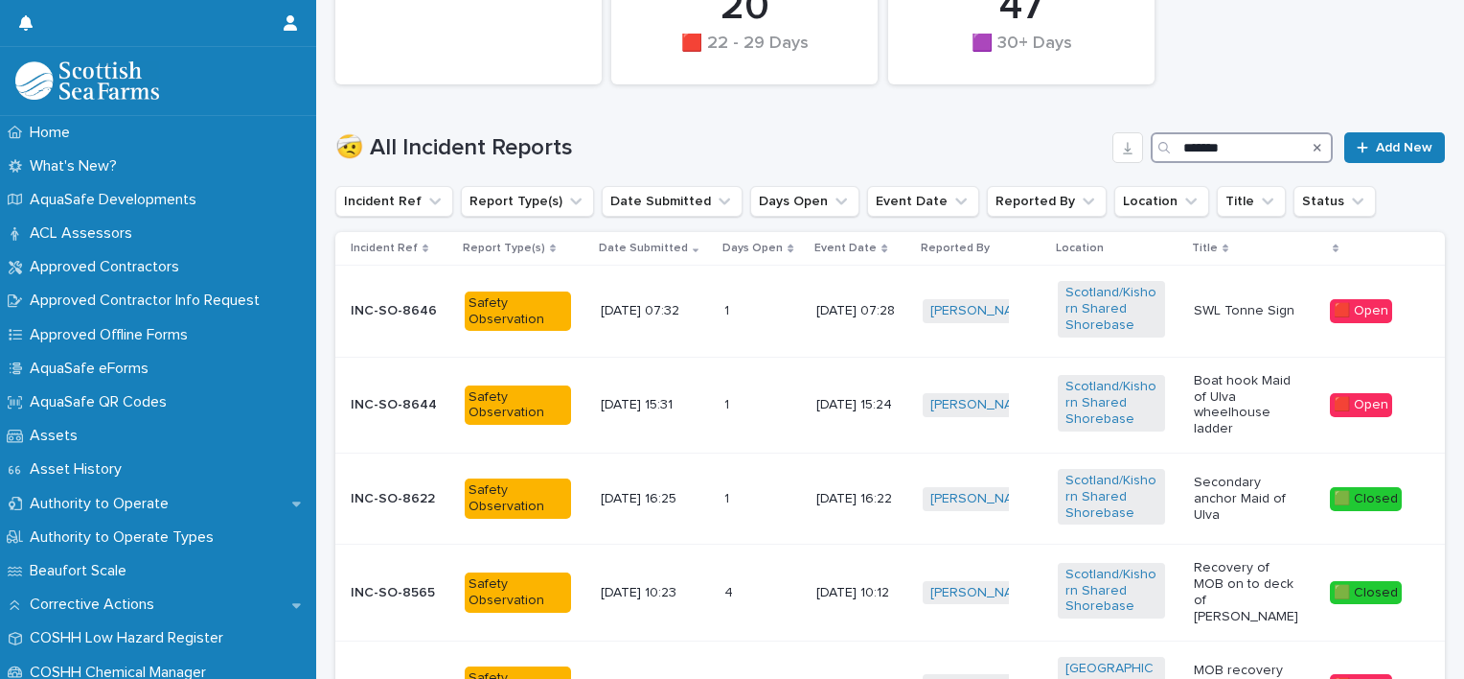
scroll to position [521, 0]
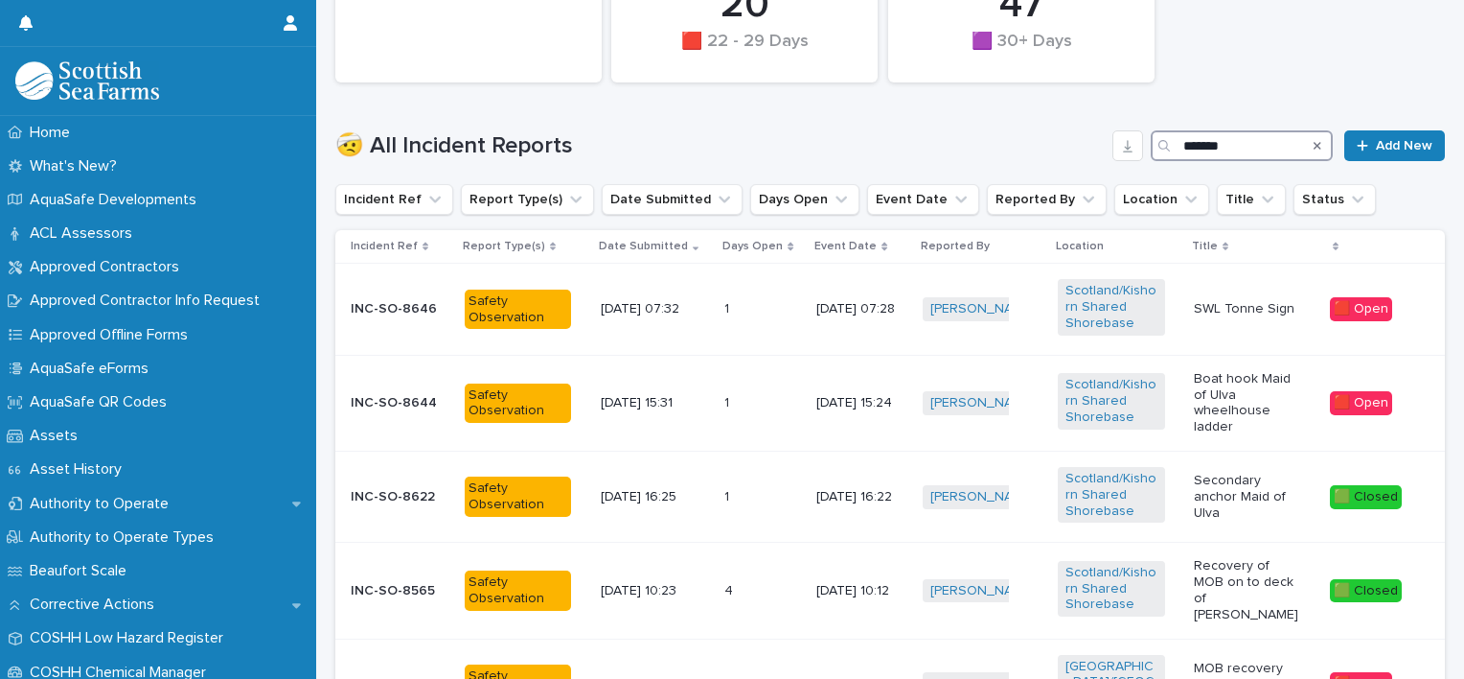
type input "*******"
click at [1382, 200] on div "Incident Ref Report Type(s) Date Submitted Days Open Event Date Reported By Loc…" at bounding box center [890, 199] width 1110 height 31
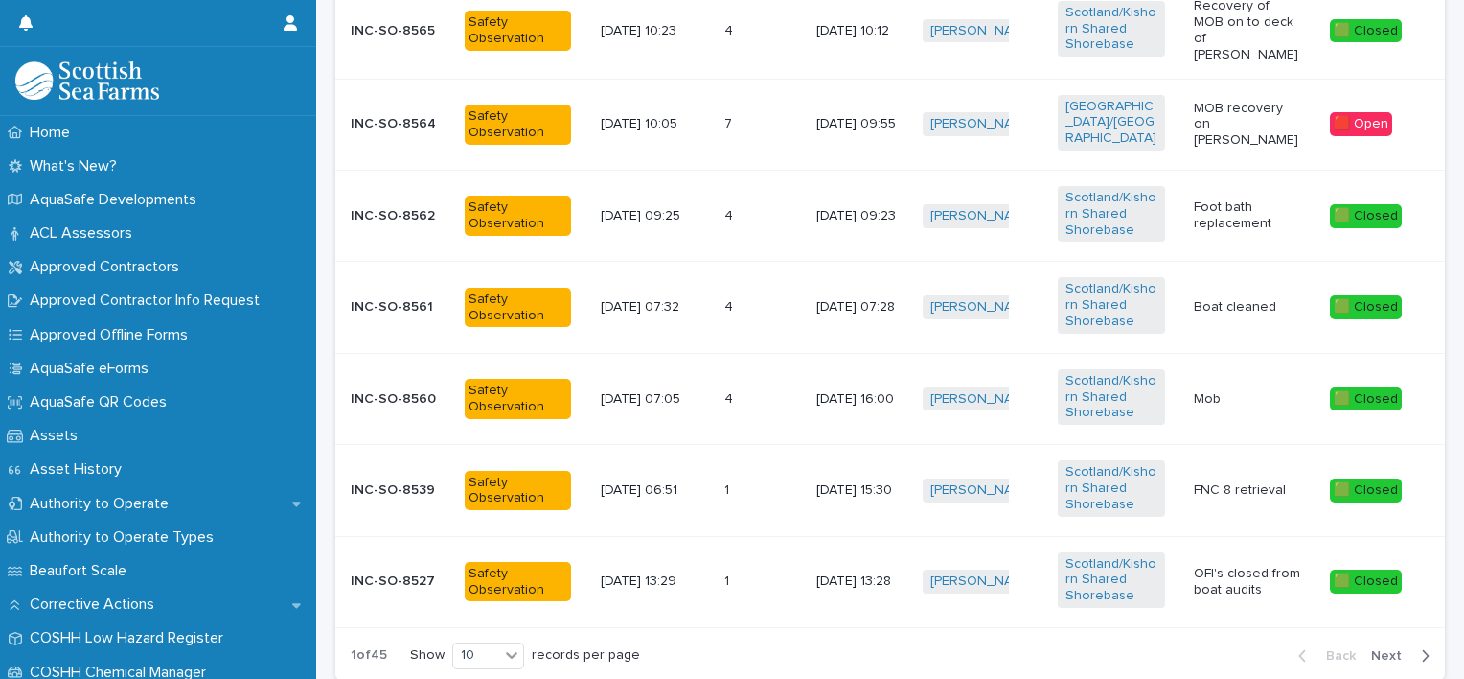
scroll to position [1078, 0]
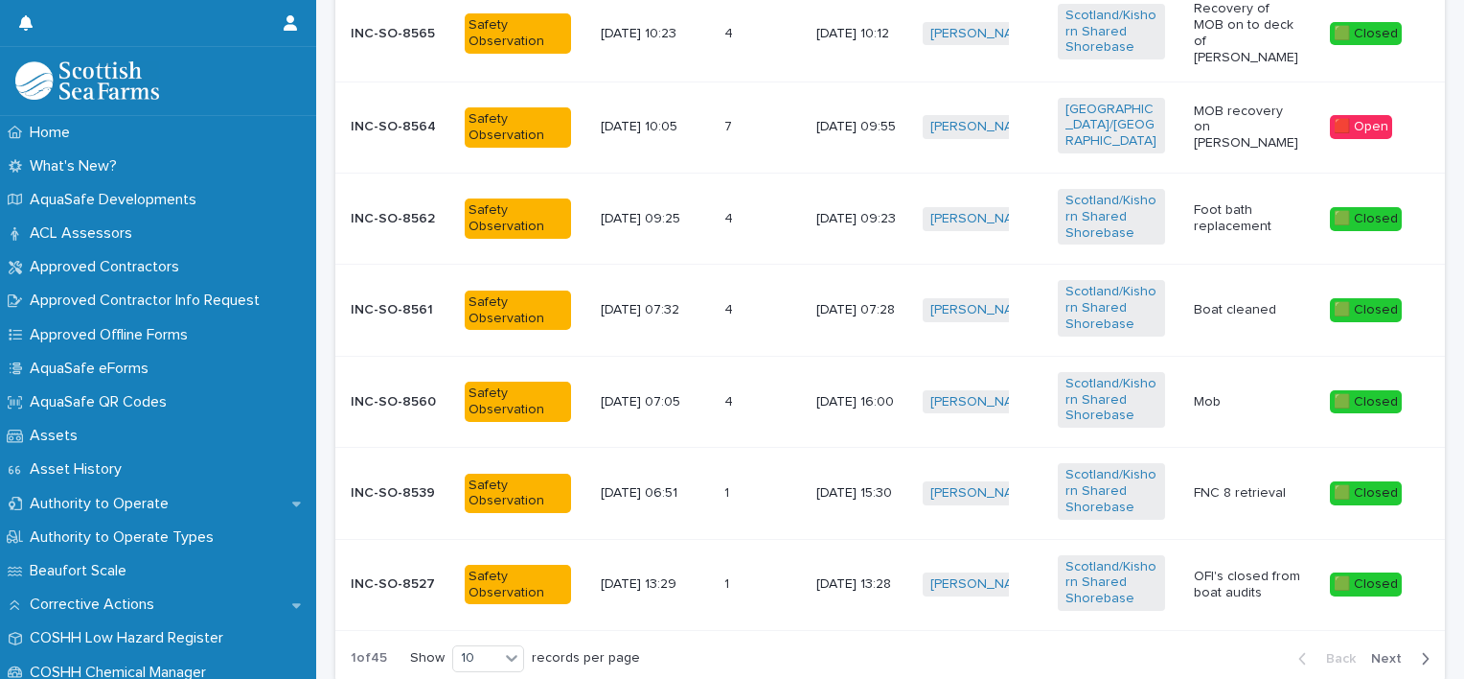
click at [1220, 112] on p "MOB recovery on [PERSON_NAME]" at bounding box center [1247, 128] width 106 height 48
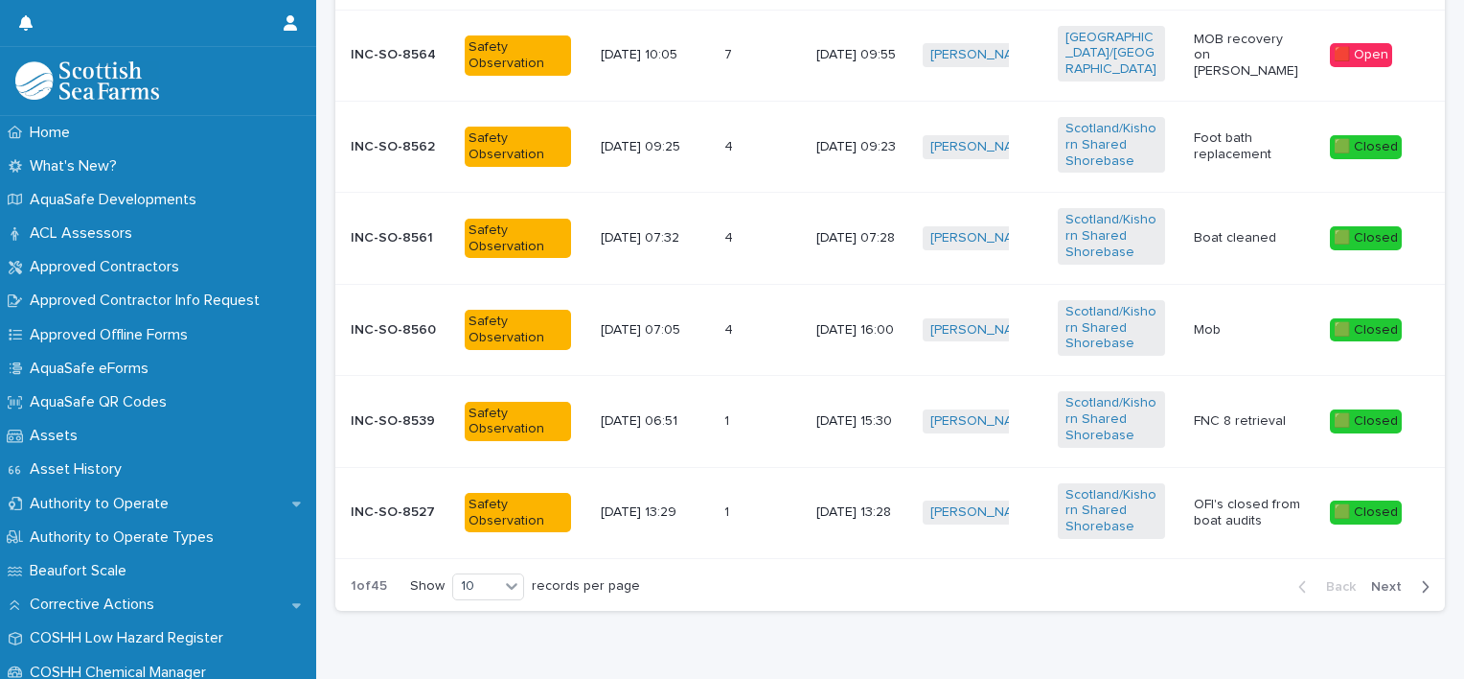
scroll to position [1162, 0]
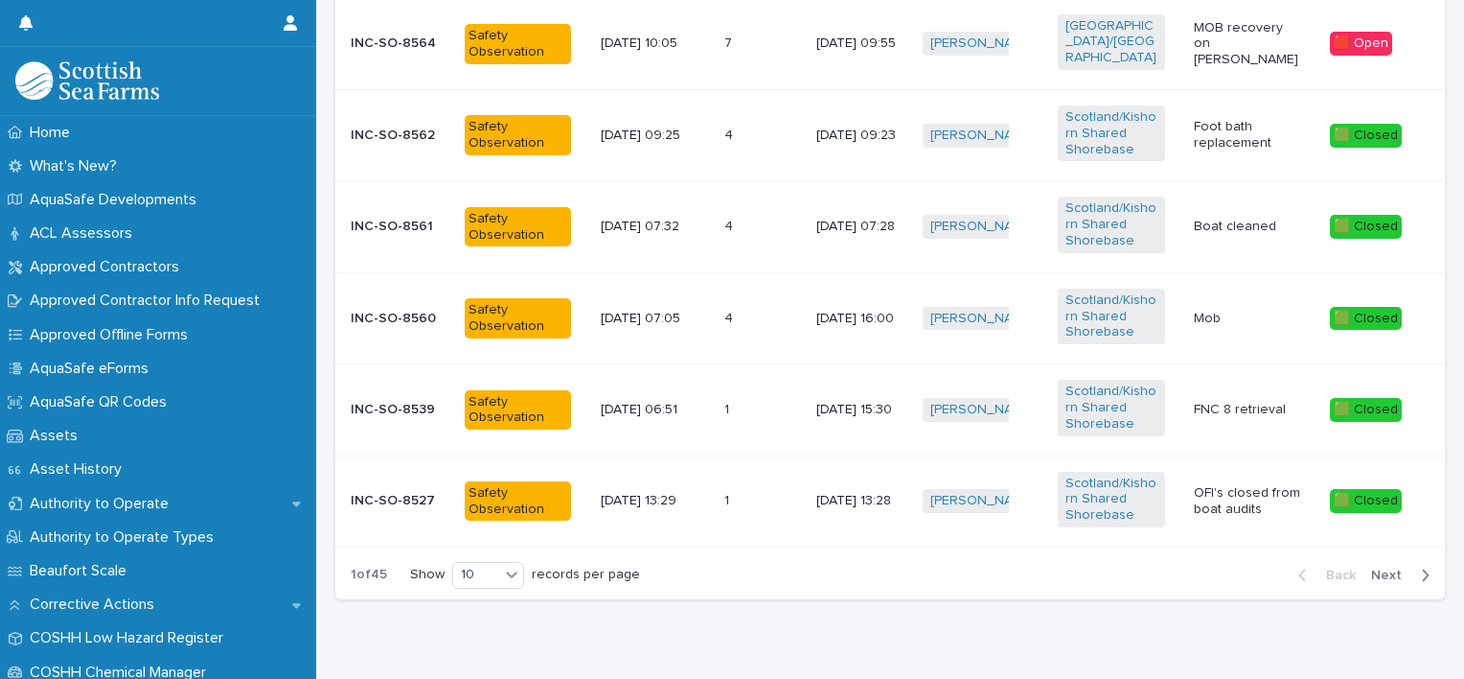
click at [1380, 568] on span "Next" at bounding box center [1392, 574] width 42 height 13
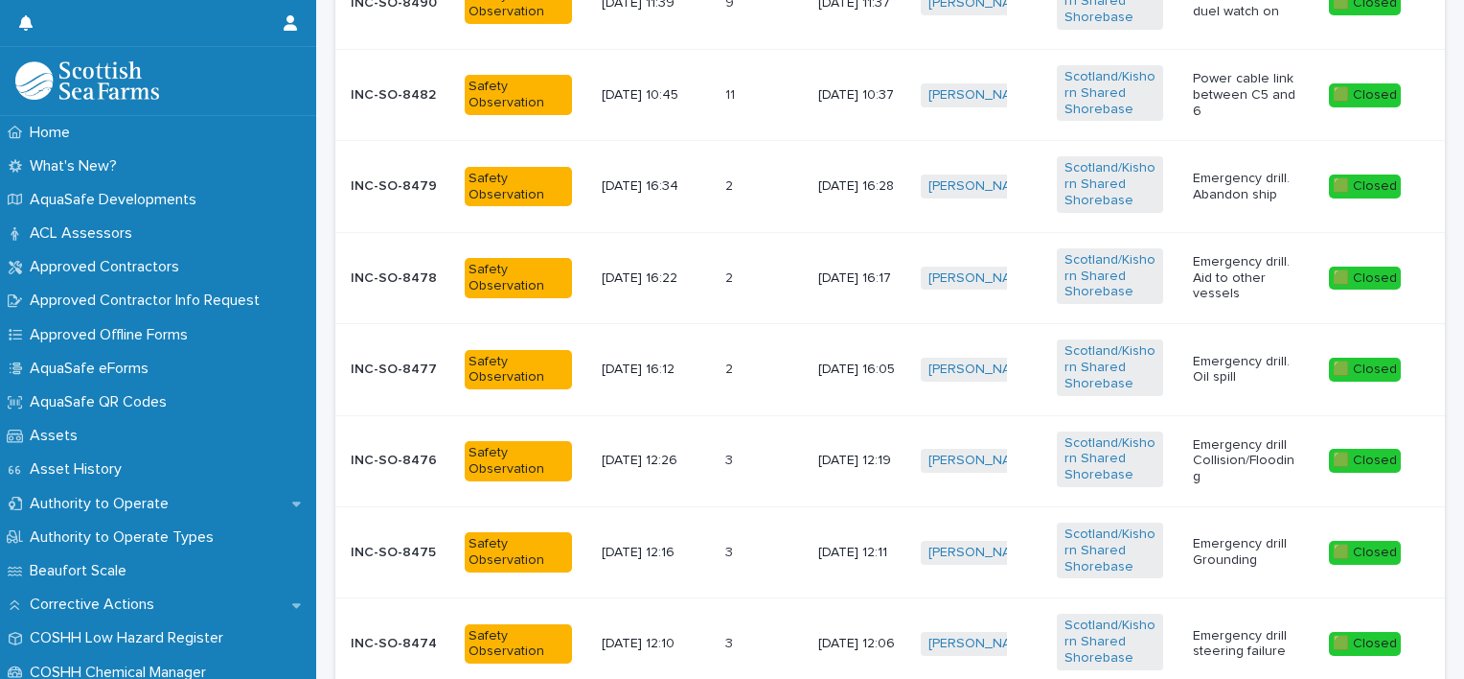
scroll to position [1044, 0]
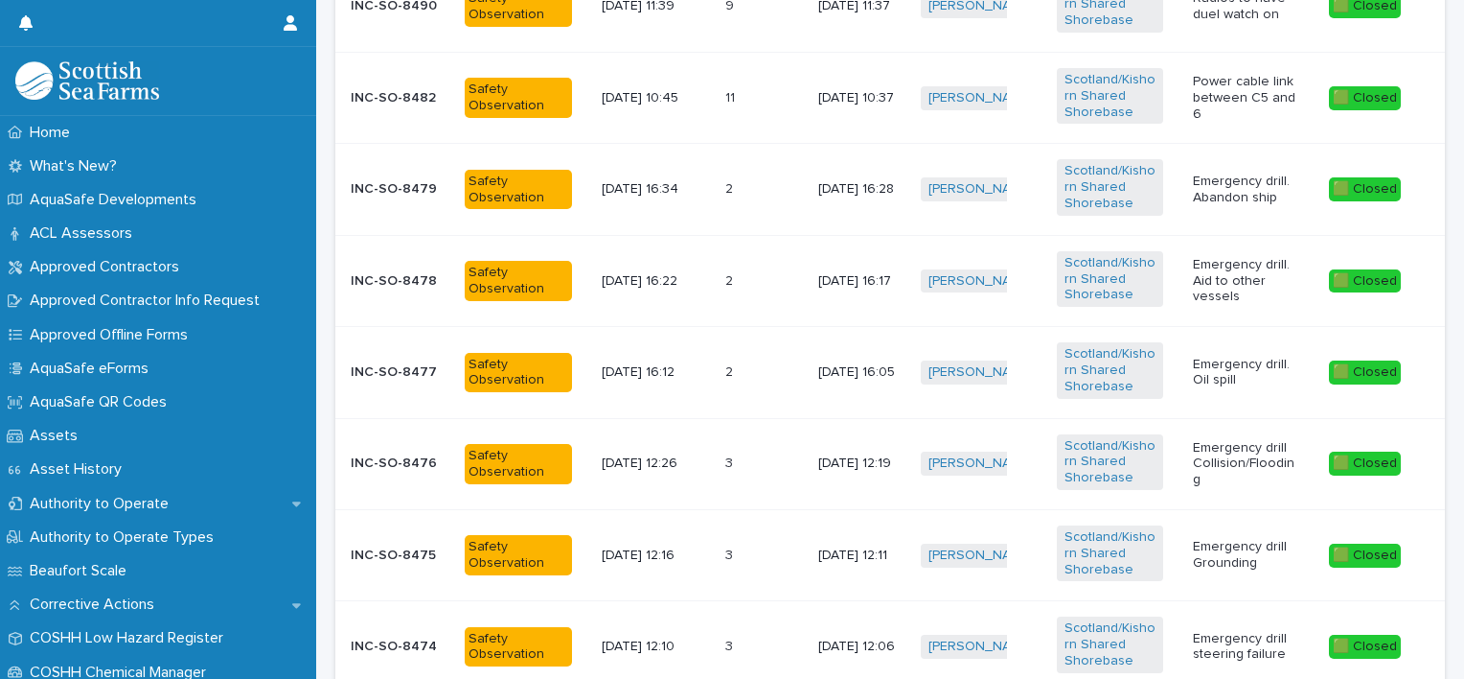
drag, startPoint x: 1208, startPoint y: 374, endPoint x: 1234, endPoint y: 381, distance: 27.9
click at [1234, 381] on p "Emergency drill. Oil spill" at bounding box center [1246, 373] width 106 height 33
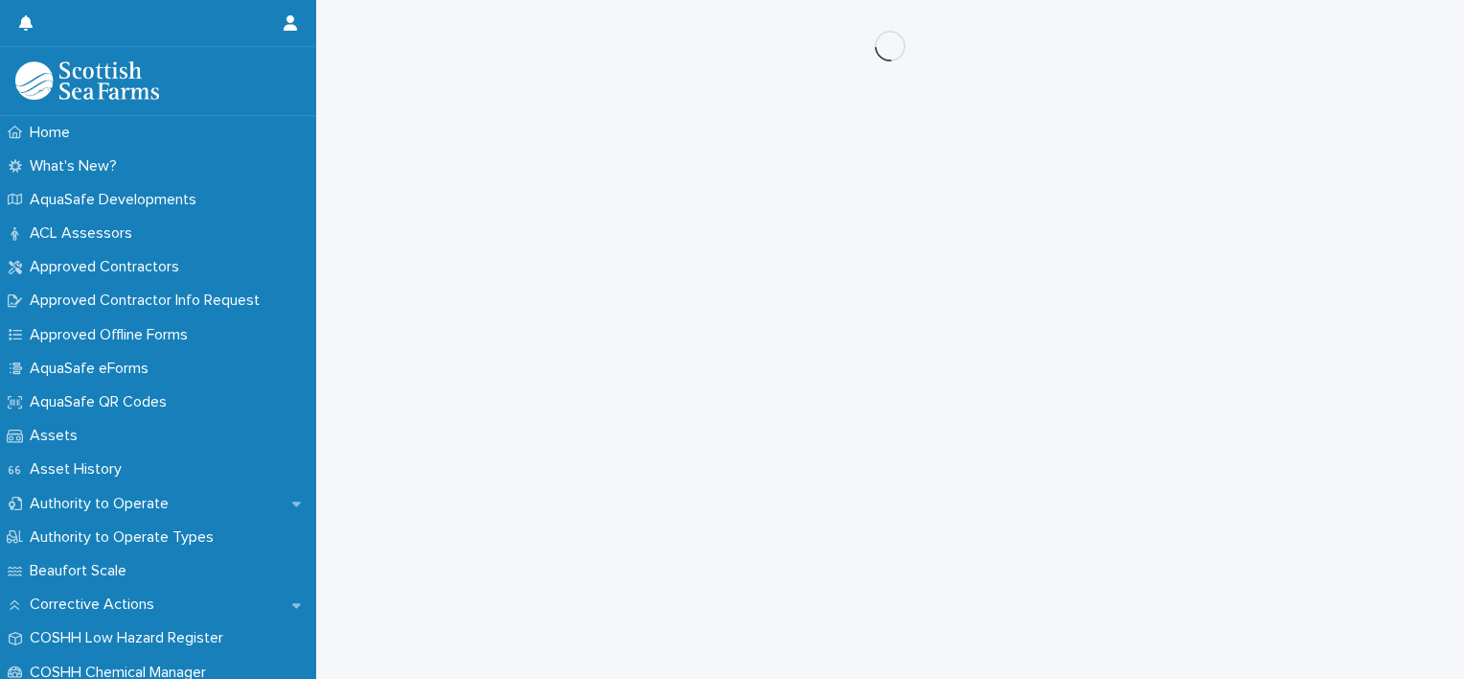
click at [1234, 381] on div "Loading... Saving… Loading... Saving…" at bounding box center [890, 315] width 1129 height 631
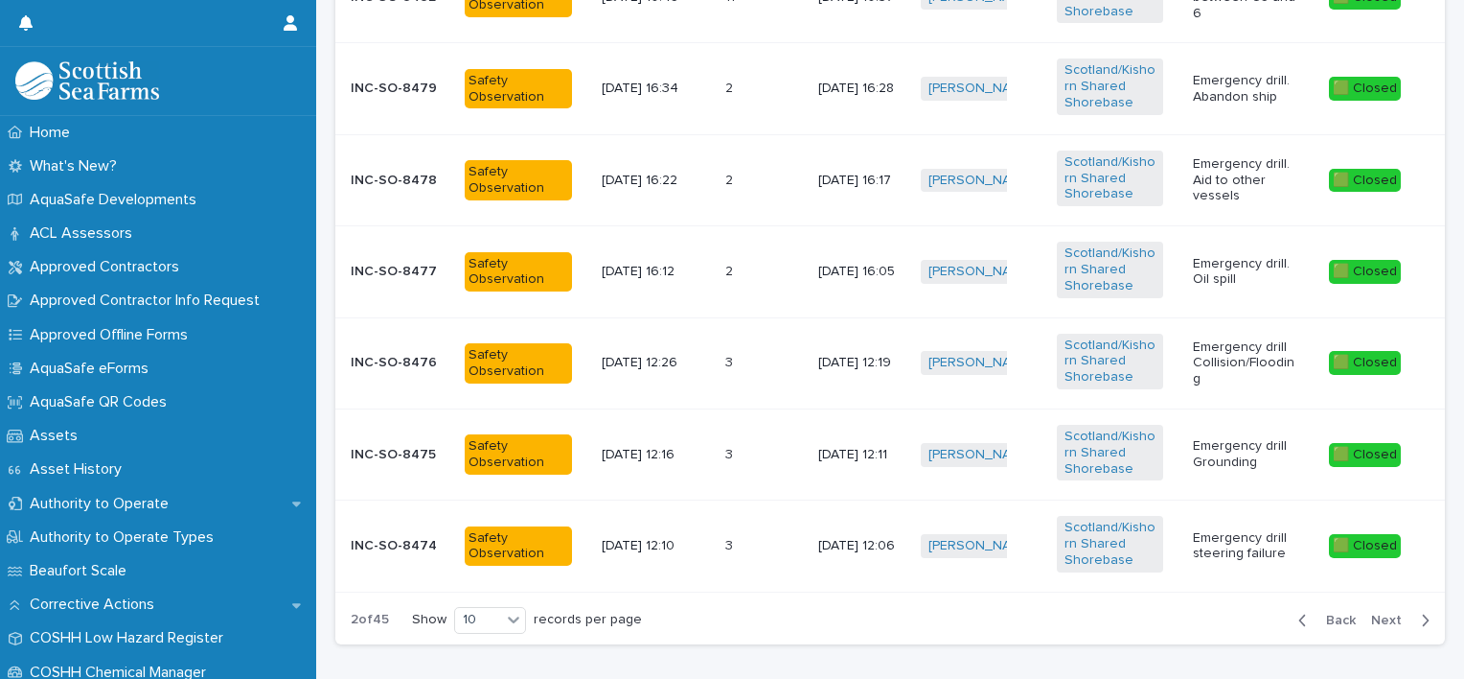
scroll to position [1151, 0]
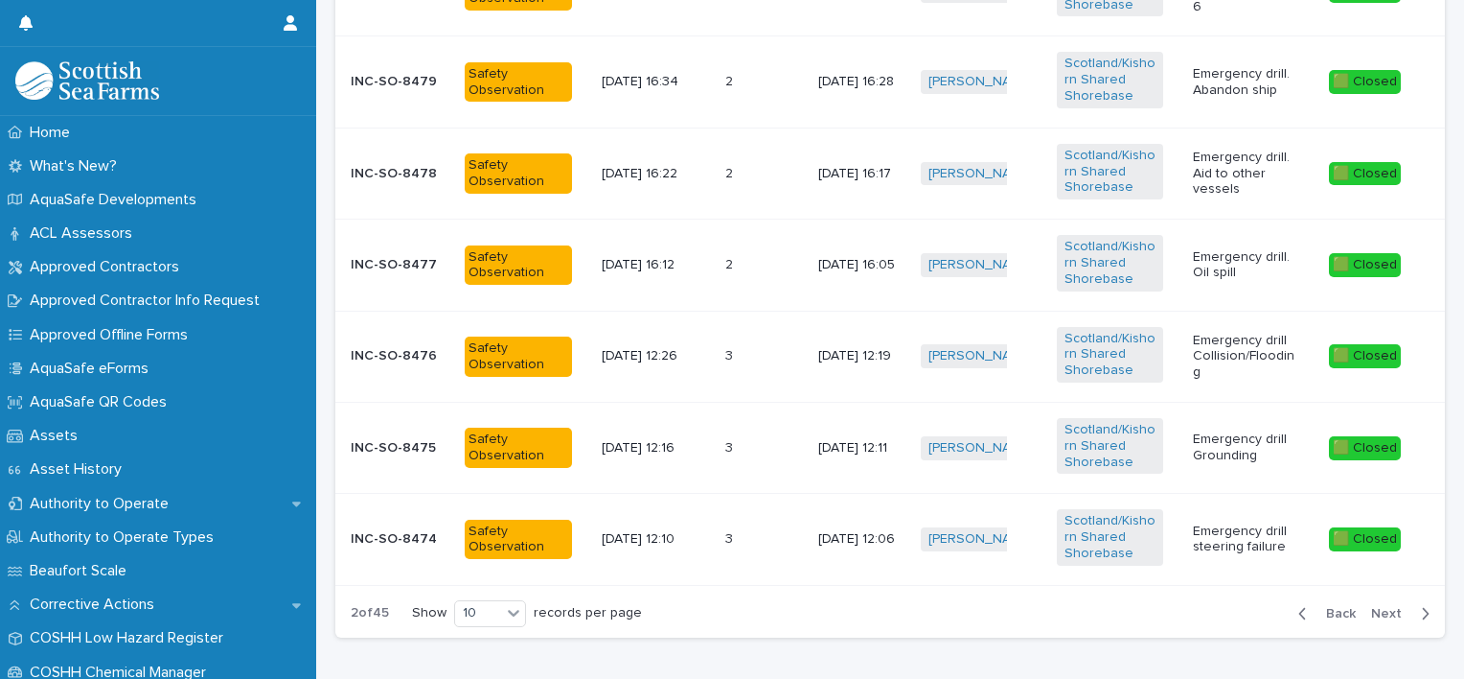
click at [1381, 607] on span "Next" at bounding box center [1392, 613] width 42 height 13
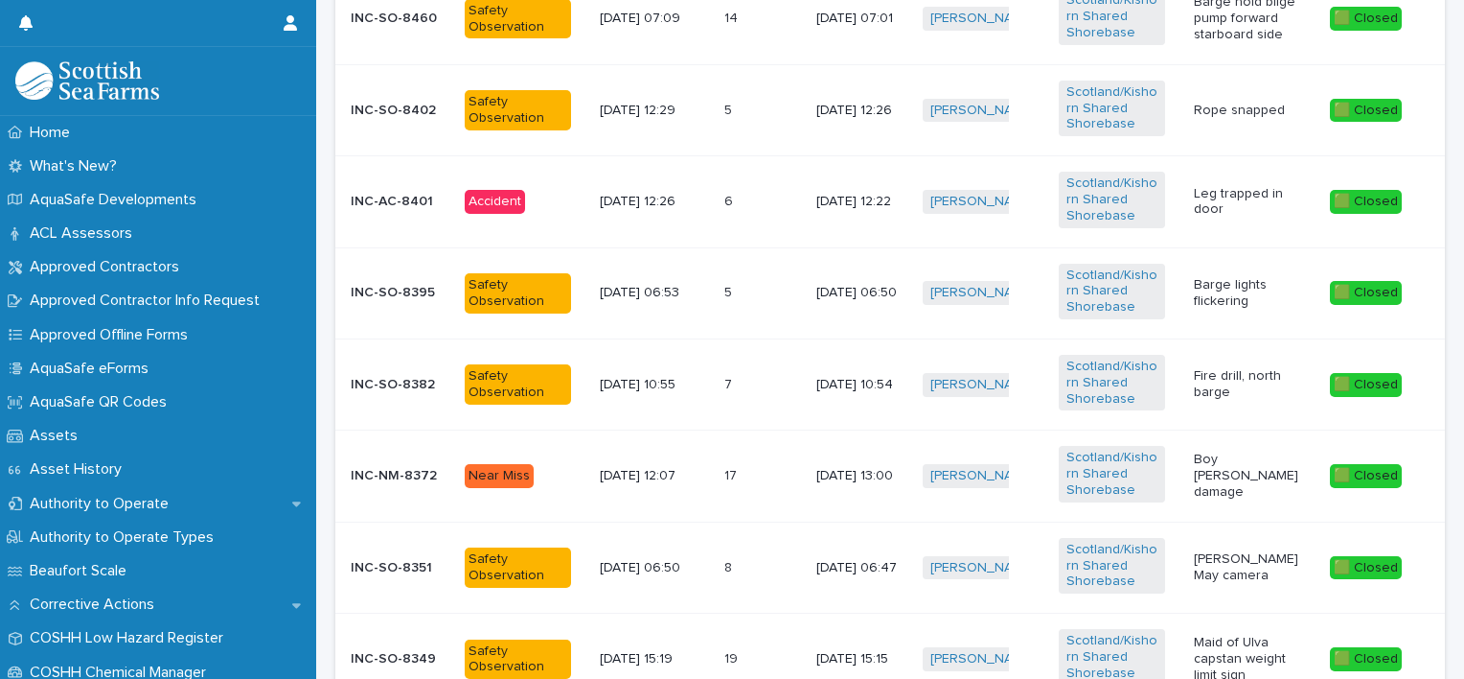
scroll to position [820, 0]
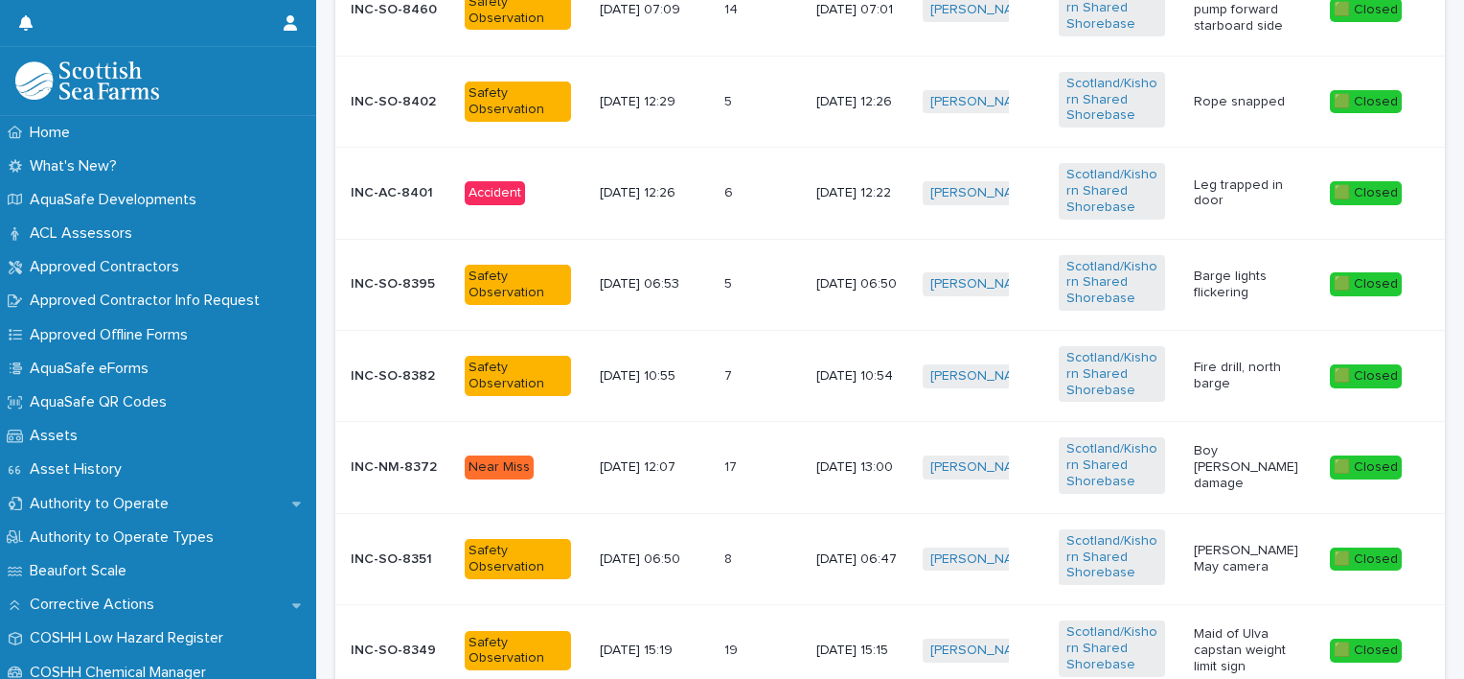
click at [1196, 194] on p "Leg trapped in door" at bounding box center [1247, 193] width 106 height 33
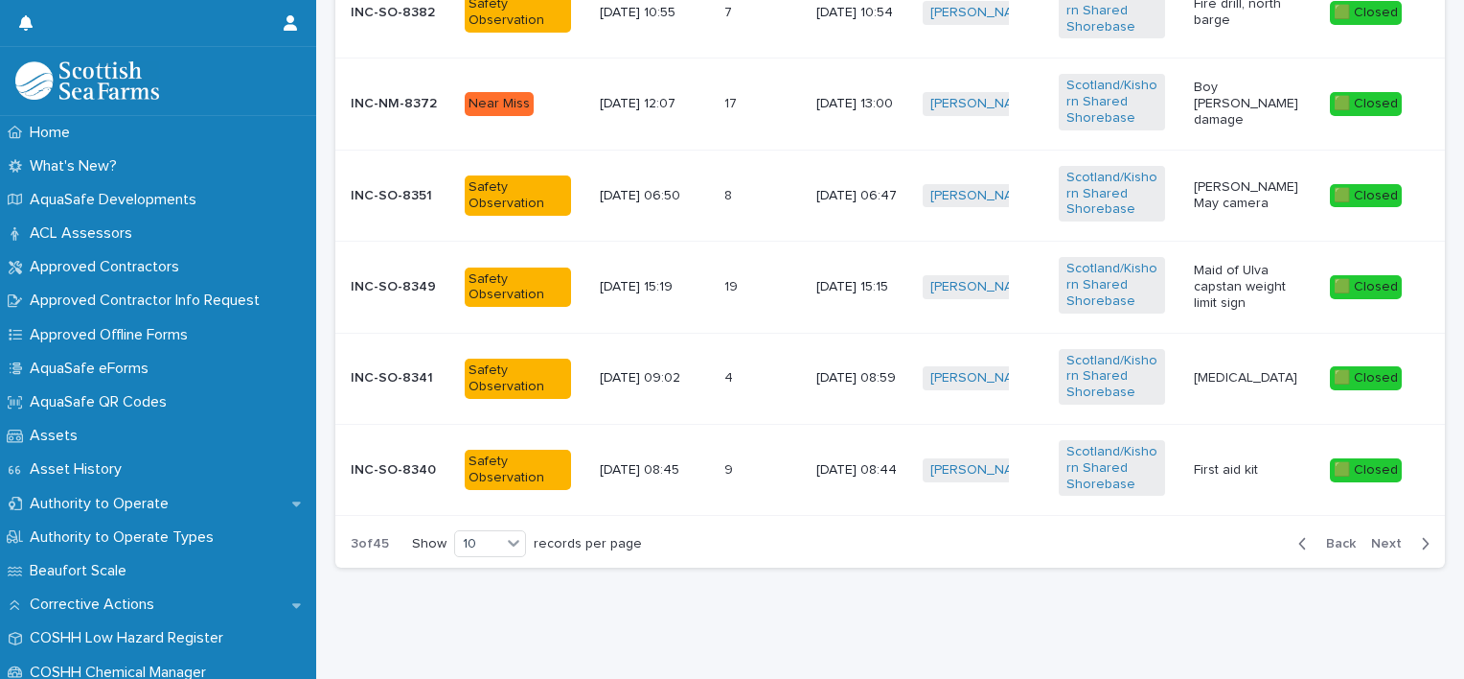
scroll to position [1196, 0]
click at [1374, 537] on span "Next" at bounding box center [1392, 543] width 42 height 13
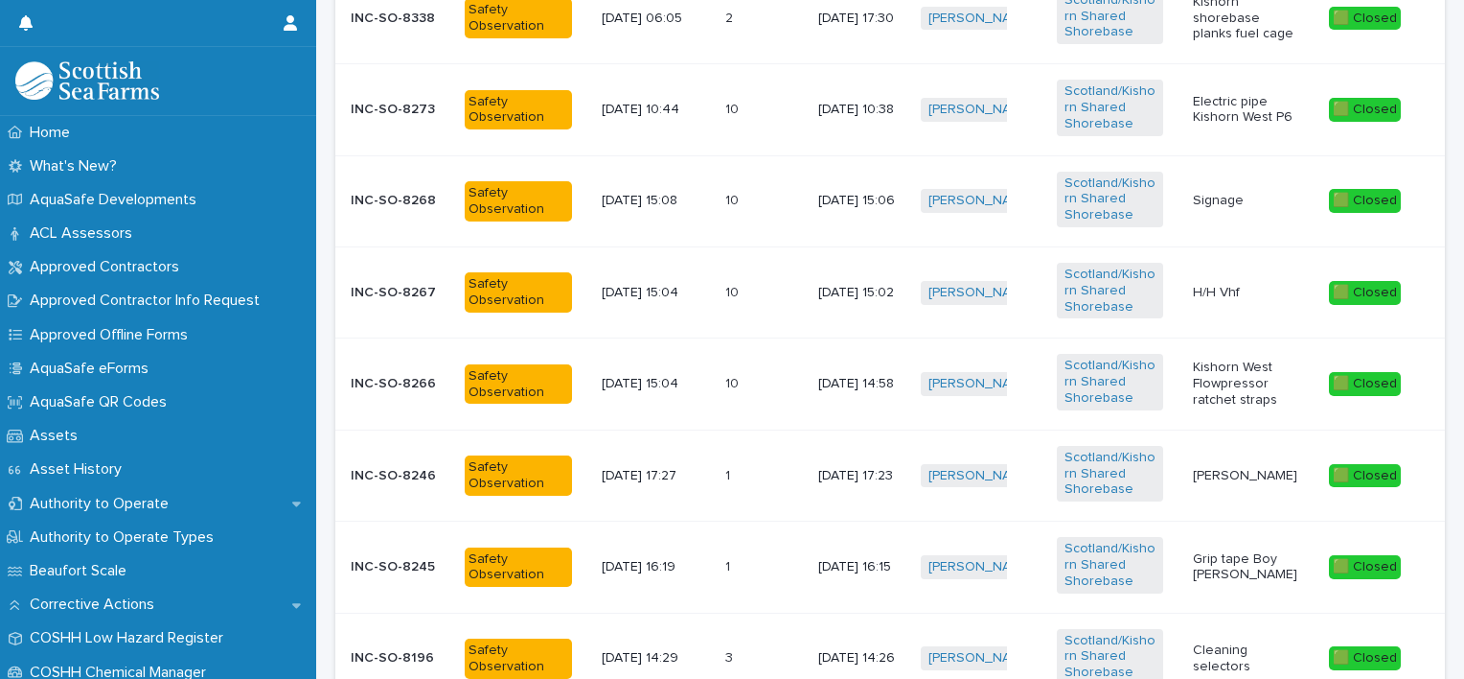
scroll to position [901, 0]
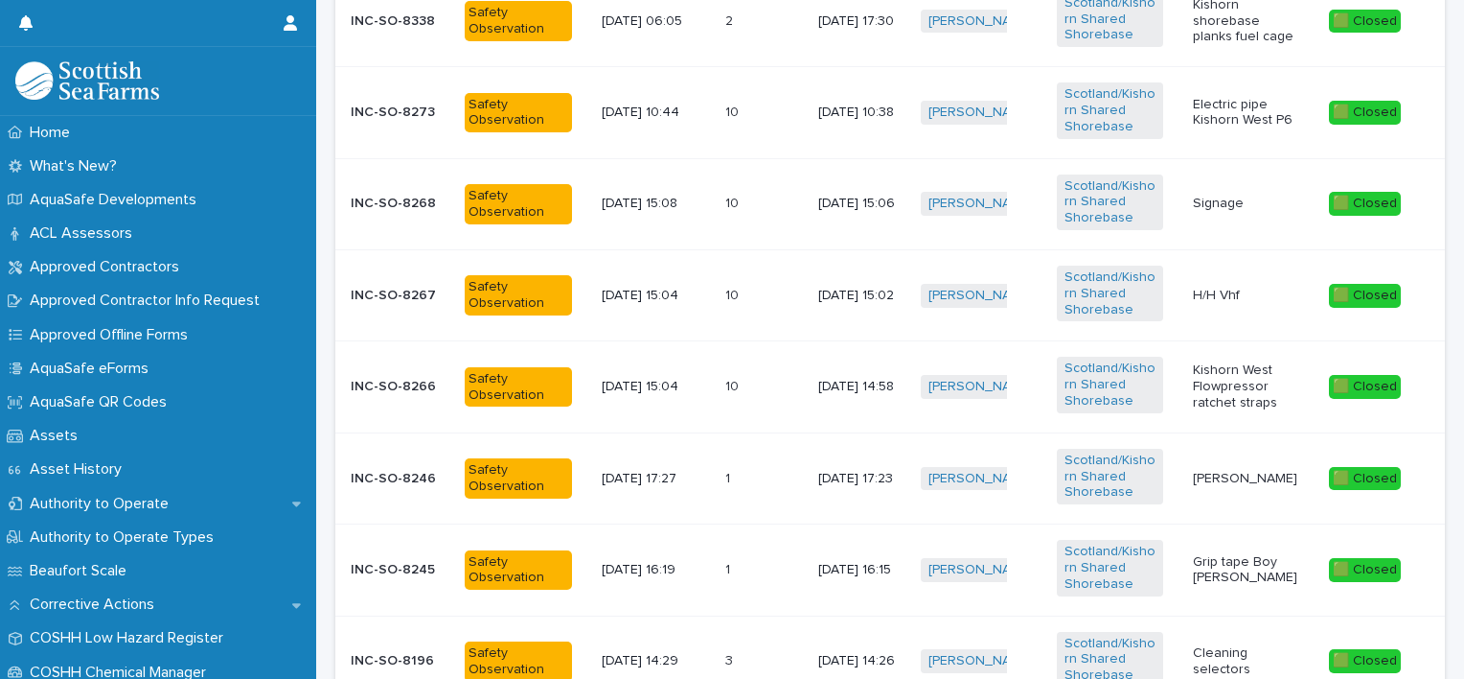
click at [1224, 481] on p "[PERSON_NAME]" at bounding box center [1246, 479] width 106 height 16
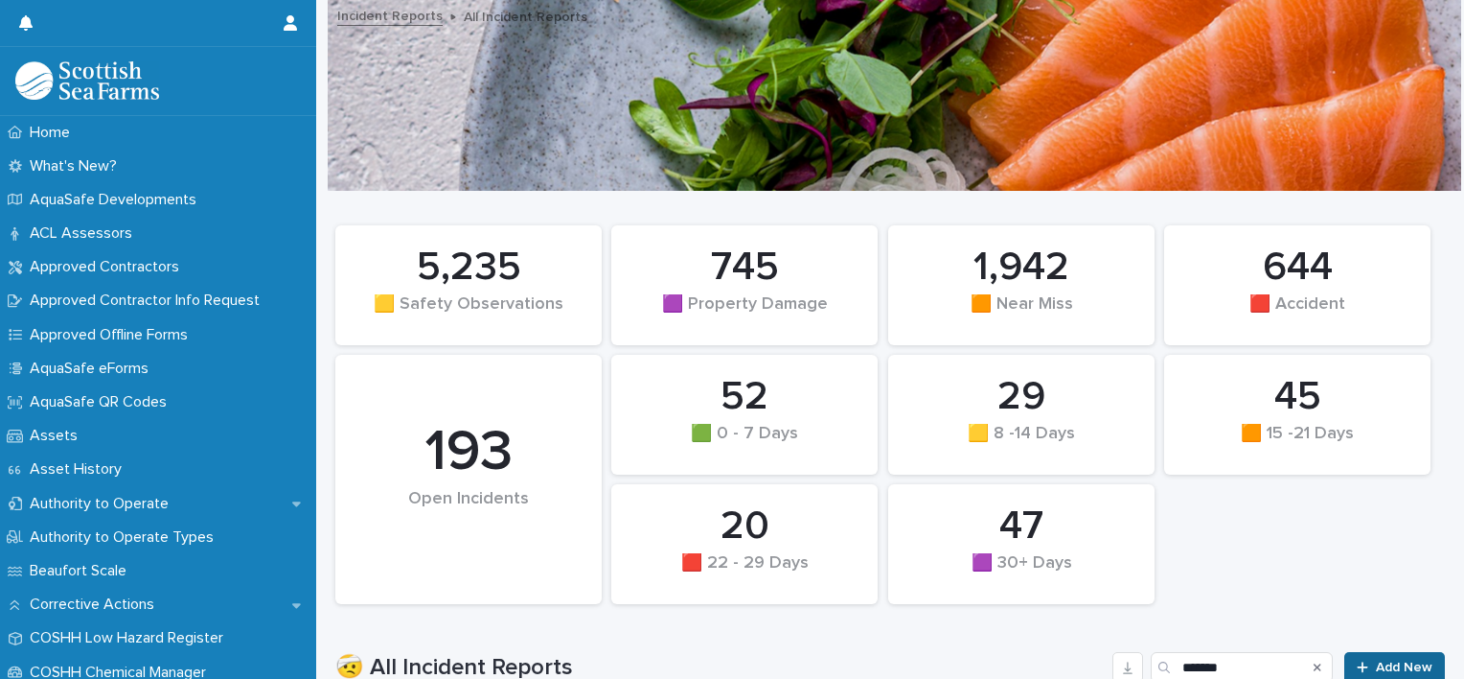
click at [1384, 660] on span "Add New" at bounding box center [1404, 666] width 57 height 13
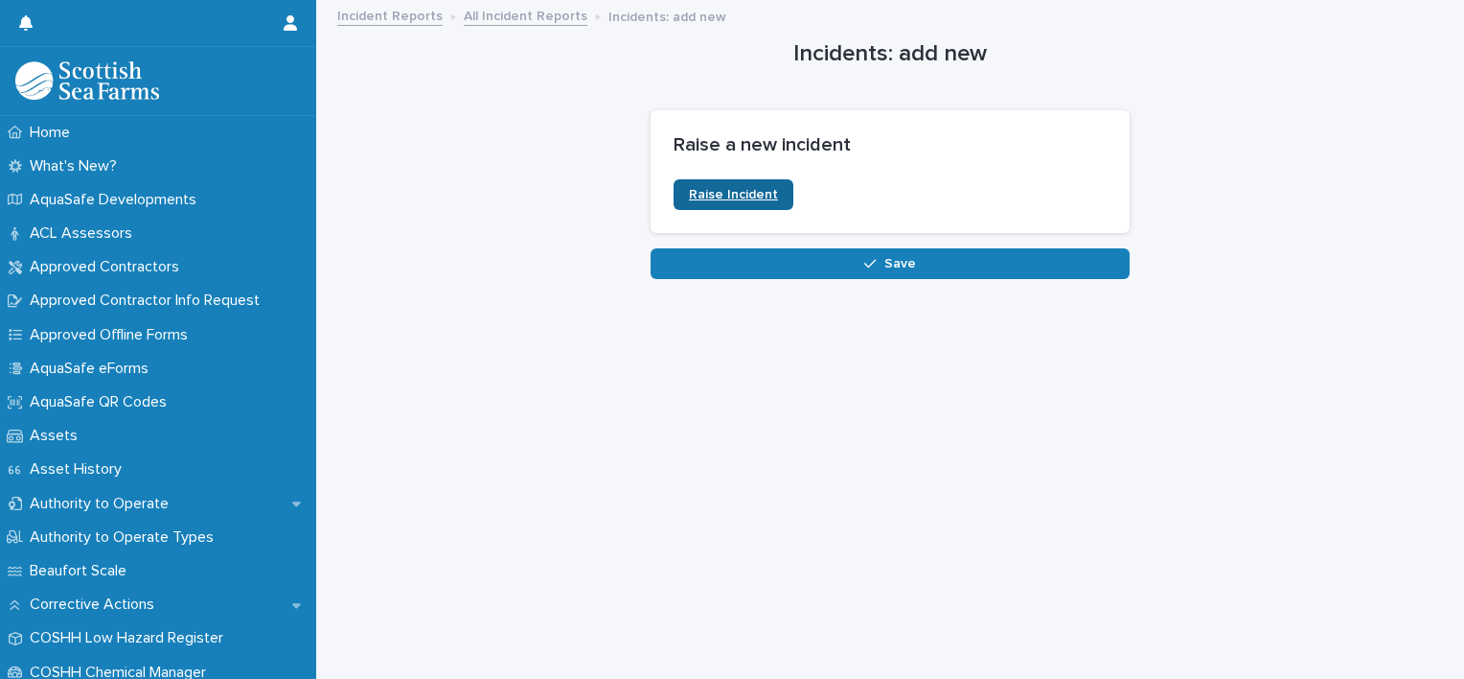
click at [734, 188] on span "Raise Incident" at bounding box center [733, 194] width 89 height 13
